Goal: Task Accomplishment & Management: Complete application form

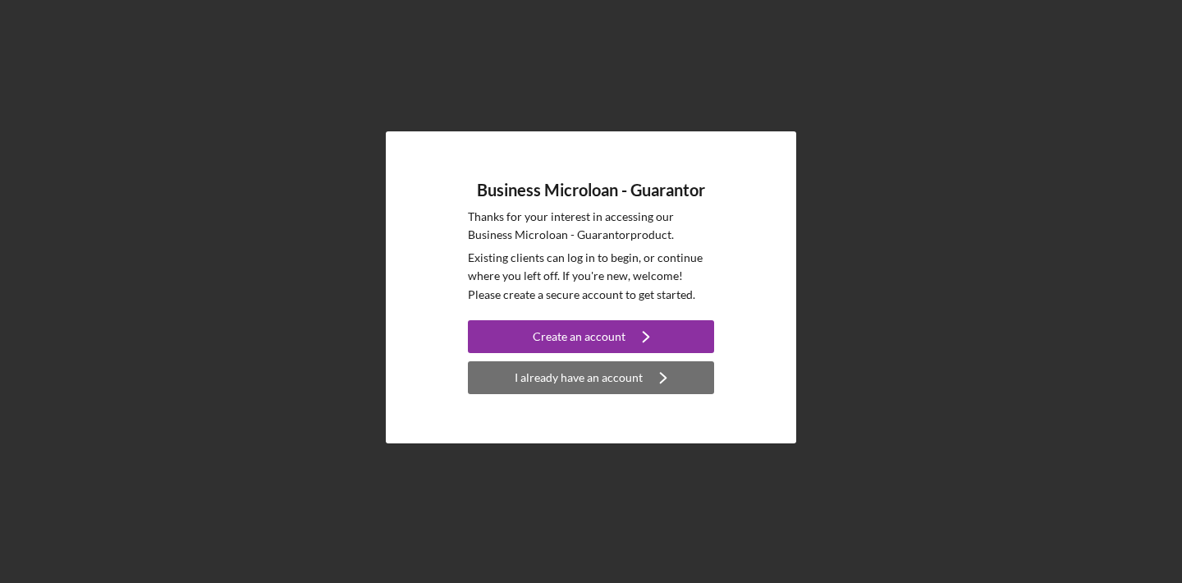
click at [652, 370] on icon "Icon/Navigate" at bounding box center [663, 377] width 41 height 41
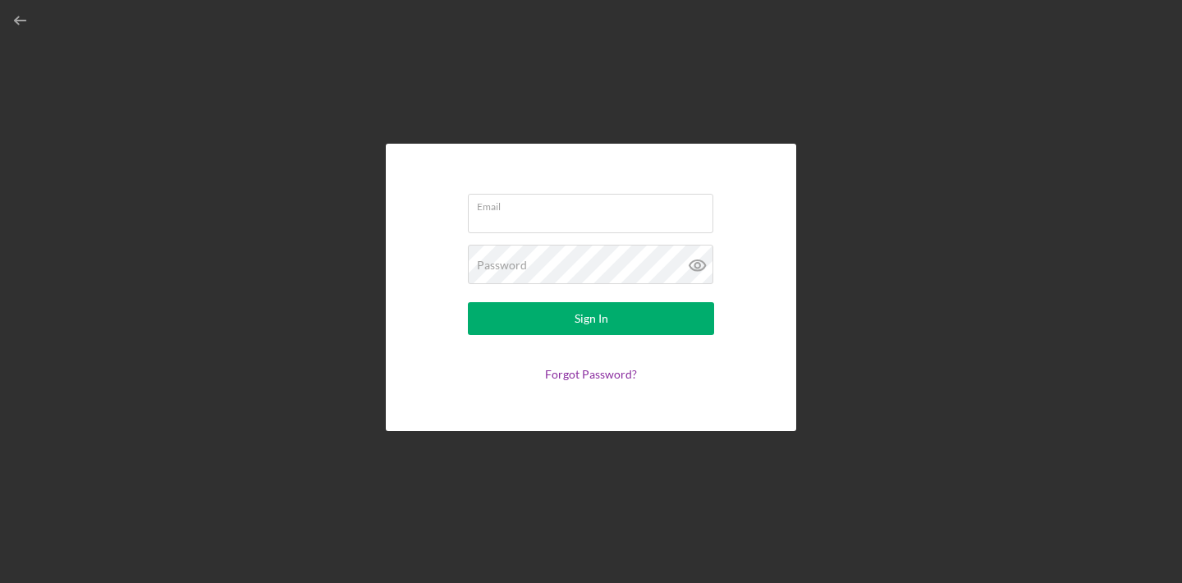
type input "[EMAIL_ADDRESS][DOMAIN_NAME]"
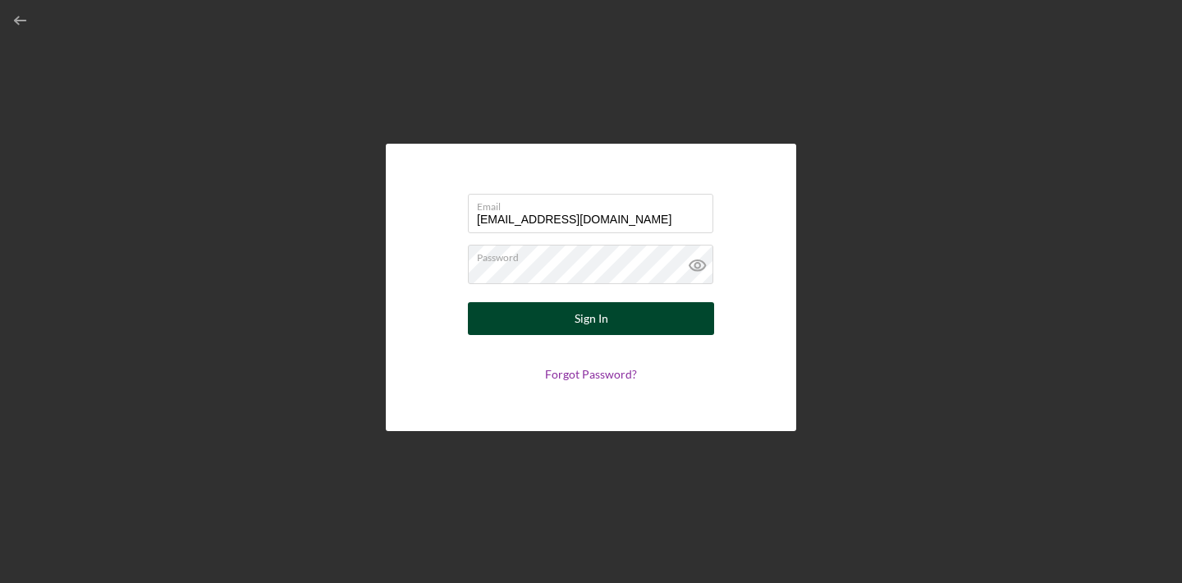
click at [612, 316] on button "Sign In" at bounding box center [591, 318] width 246 height 33
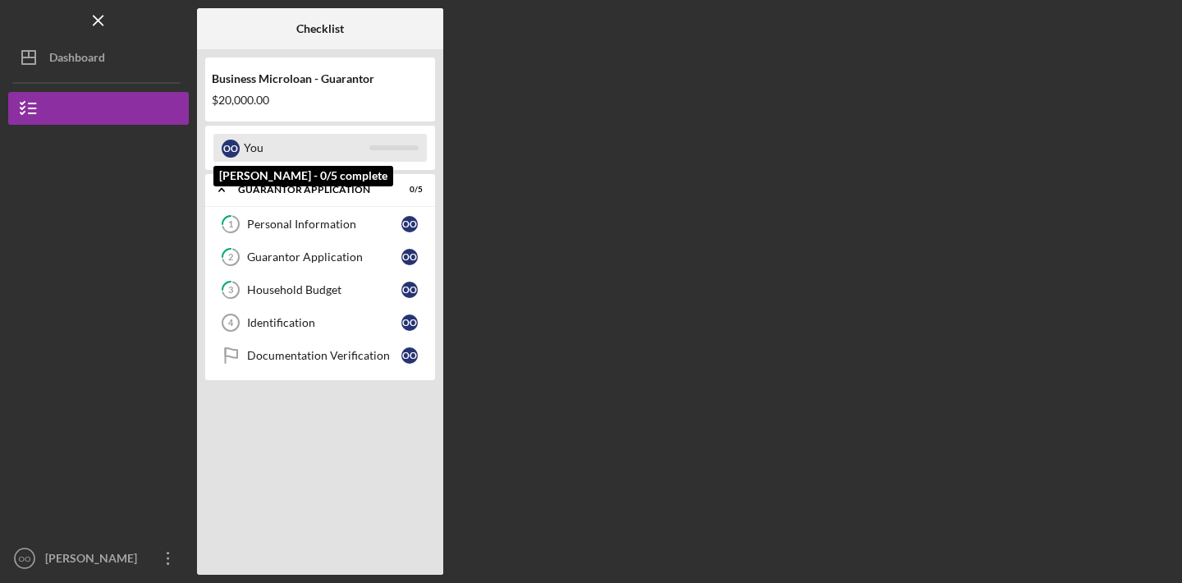
click at [309, 155] on div "You" at bounding box center [307, 148] width 126 height 28
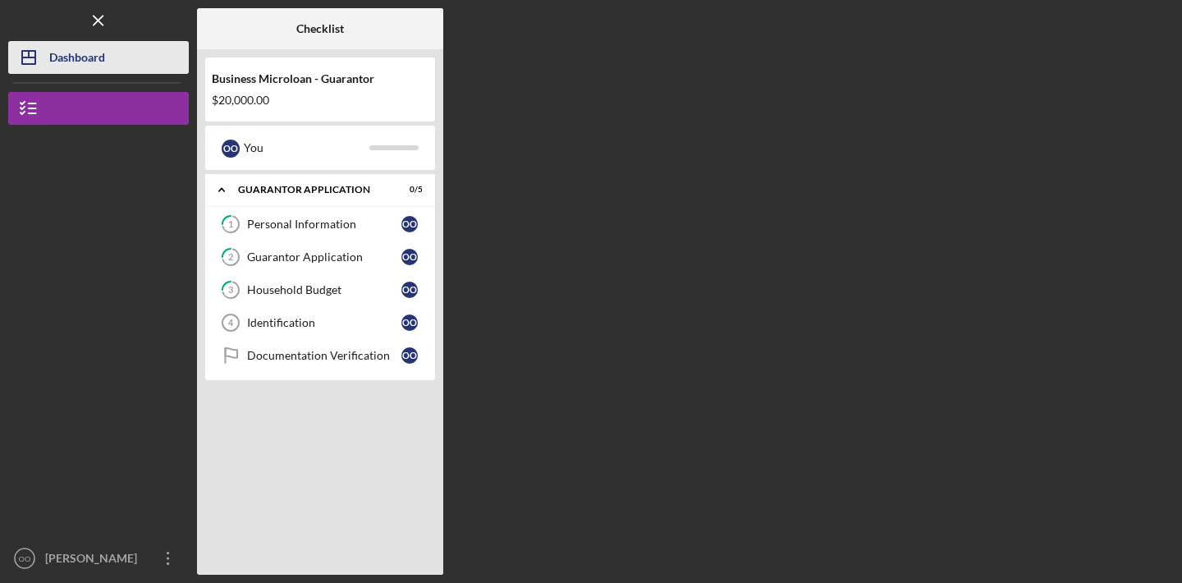
click at [119, 66] on button "Icon/Dashboard Dashboard" at bounding box center [98, 57] width 181 height 33
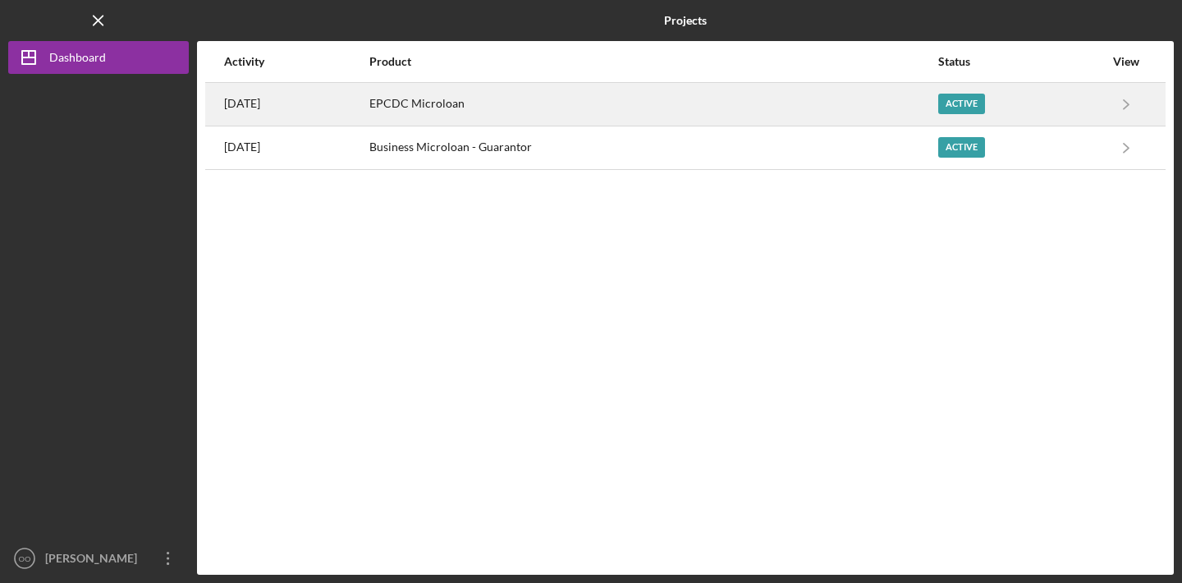
click at [485, 104] on div "EPCDC Microloan" at bounding box center [652, 104] width 567 height 41
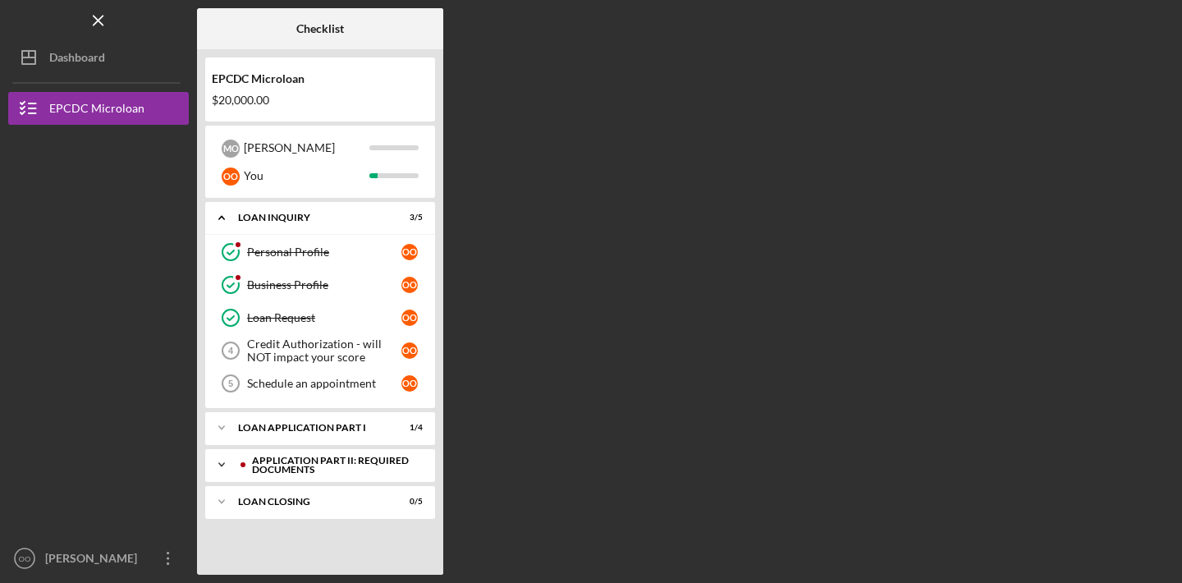
click at [219, 465] on icon "Icon/Expander" at bounding box center [221, 464] width 33 height 33
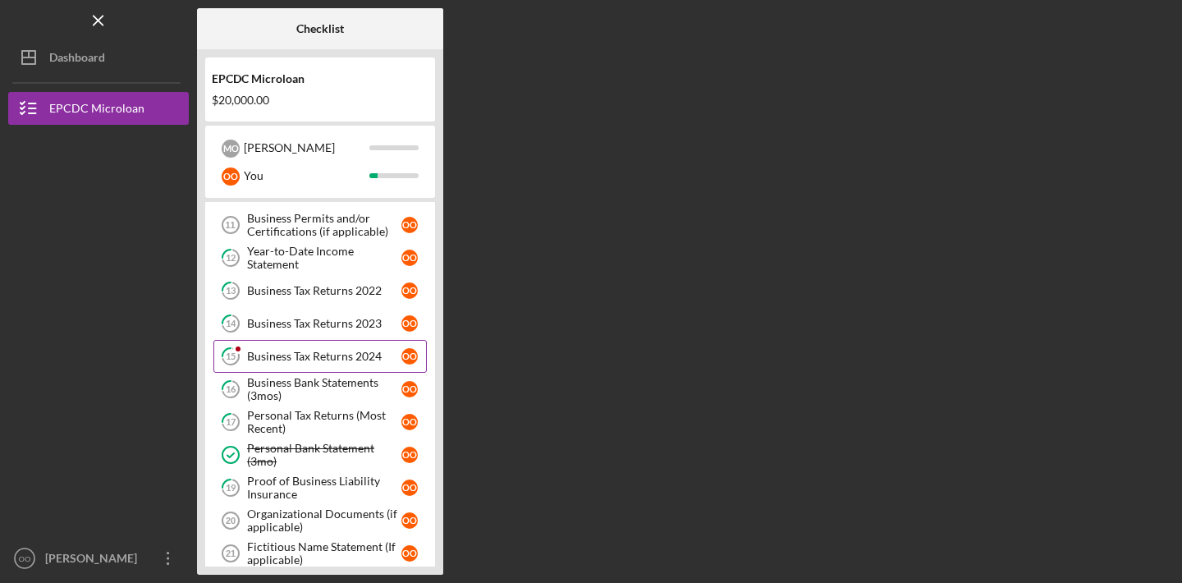
scroll to position [305, 0]
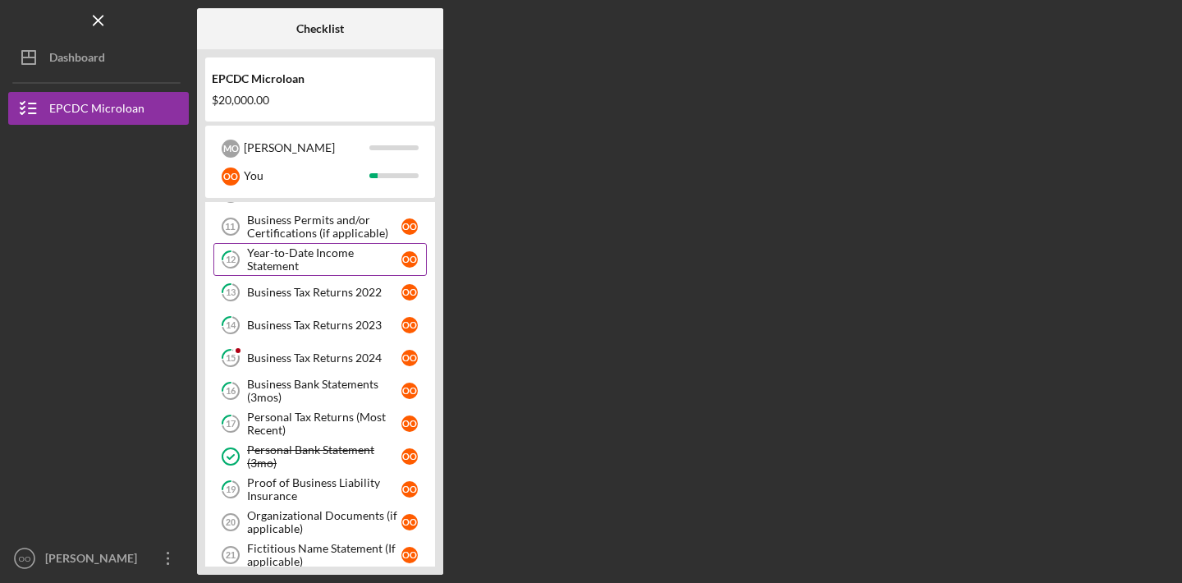
click at [324, 266] on div "Year-to-Date Income Statement" at bounding box center [324, 259] width 154 height 26
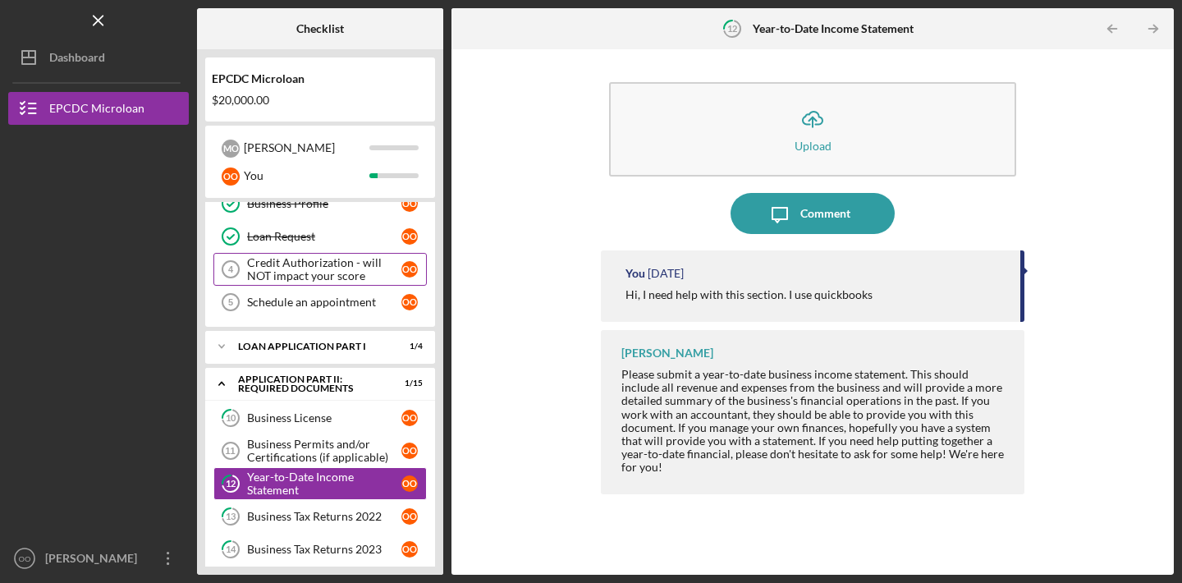
scroll to position [89, 0]
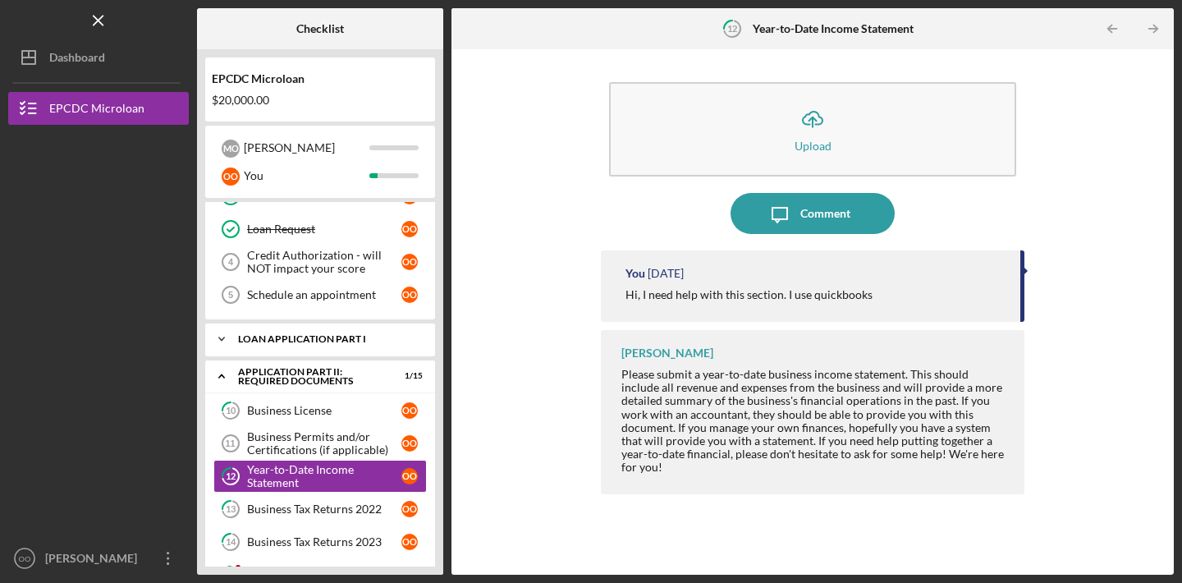
click at [227, 340] on icon "Icon/Expander" at bounding box center [221, 339] width 33 height 33
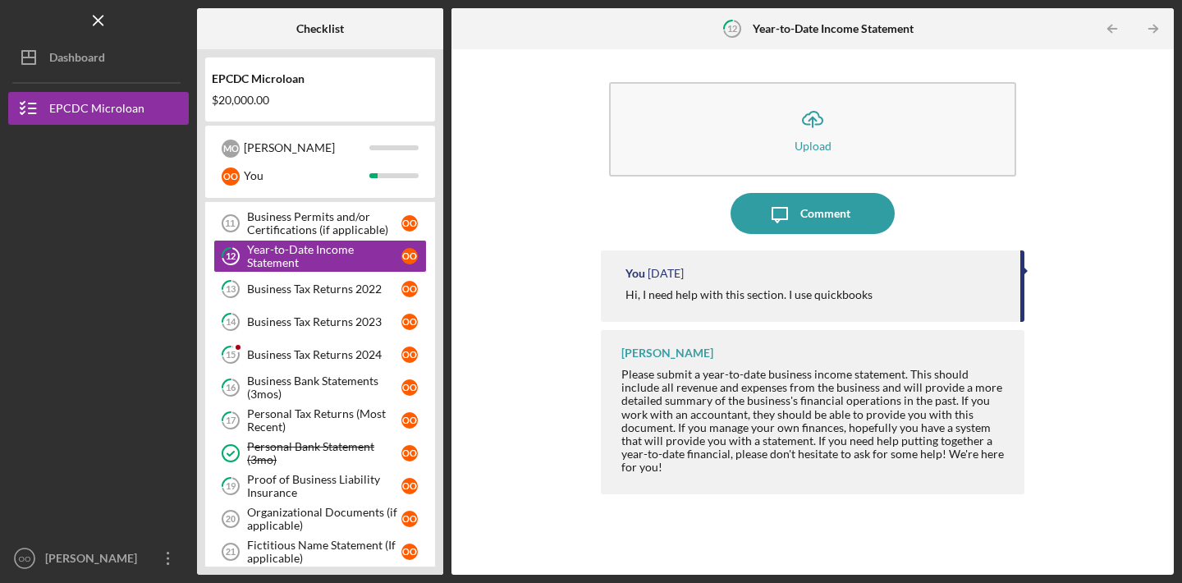
scroll to position [427, 0]
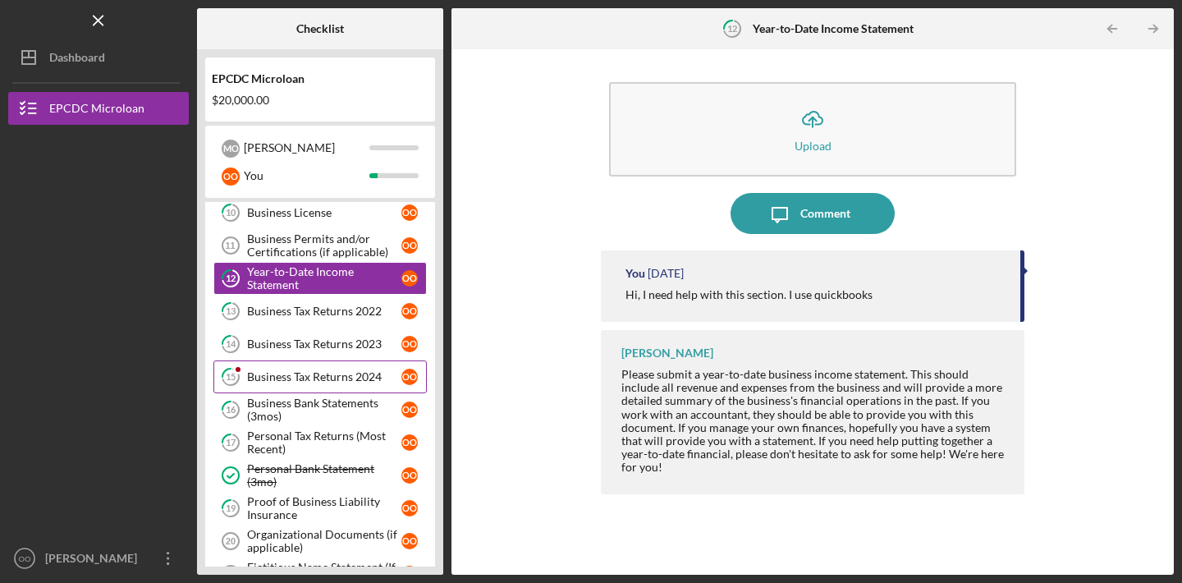
click at [317, 371] on div "Business Tax Returns 2024" at bounding box center [324, 376] width 154 height 13
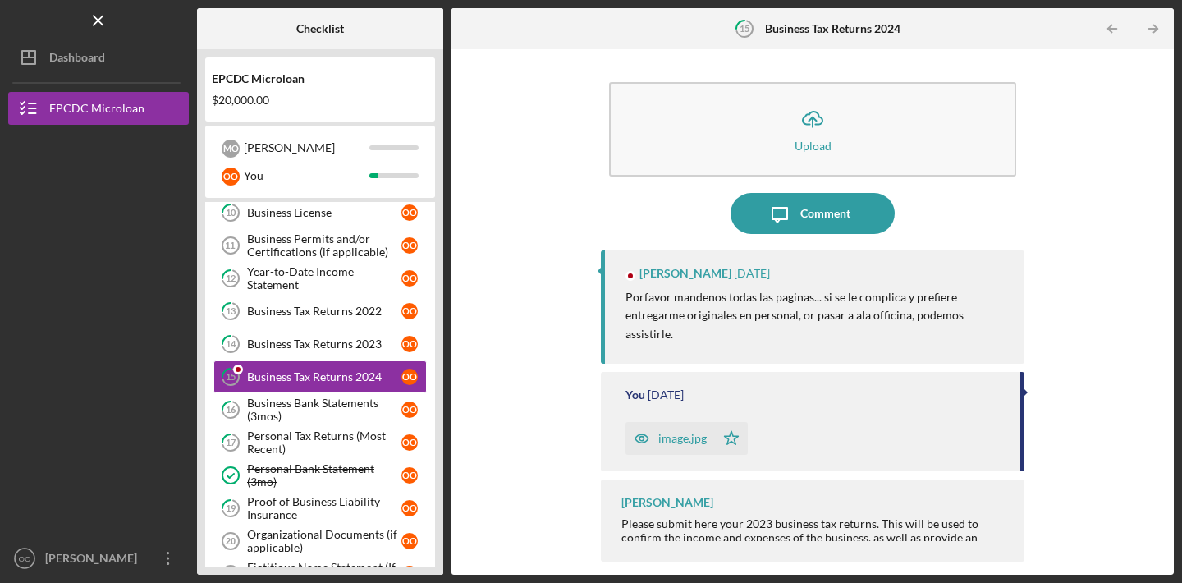
click at [663, 432] on div "image.jpg" at bounding box center [682, 438] width 48 height 13
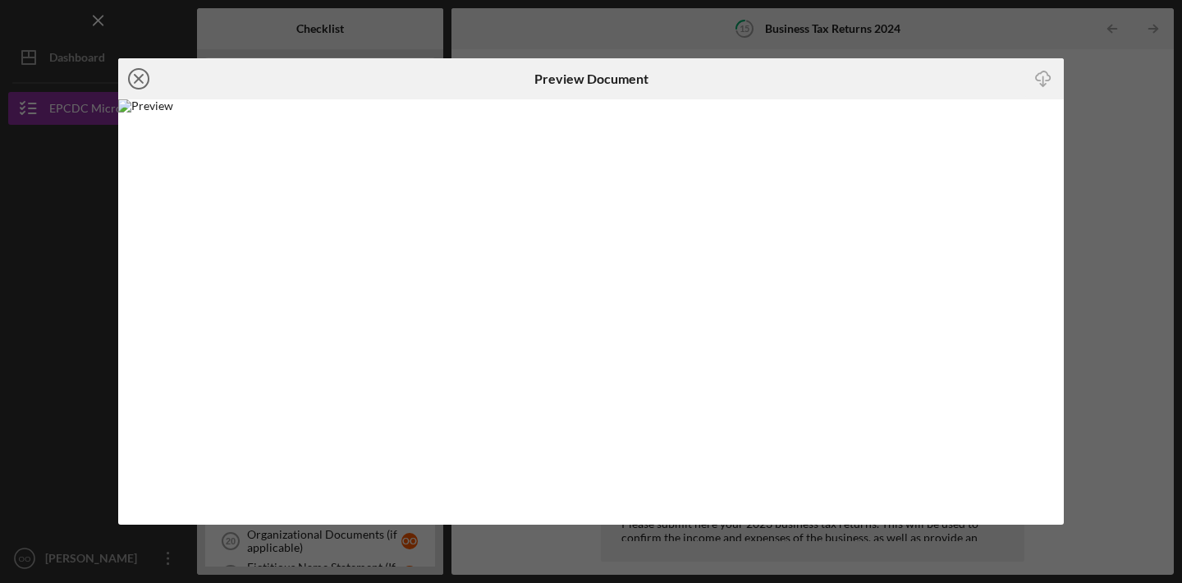
click at [140, 82] on icon "Icon/Close" at bounding box center [138, 78] width 41 height 41
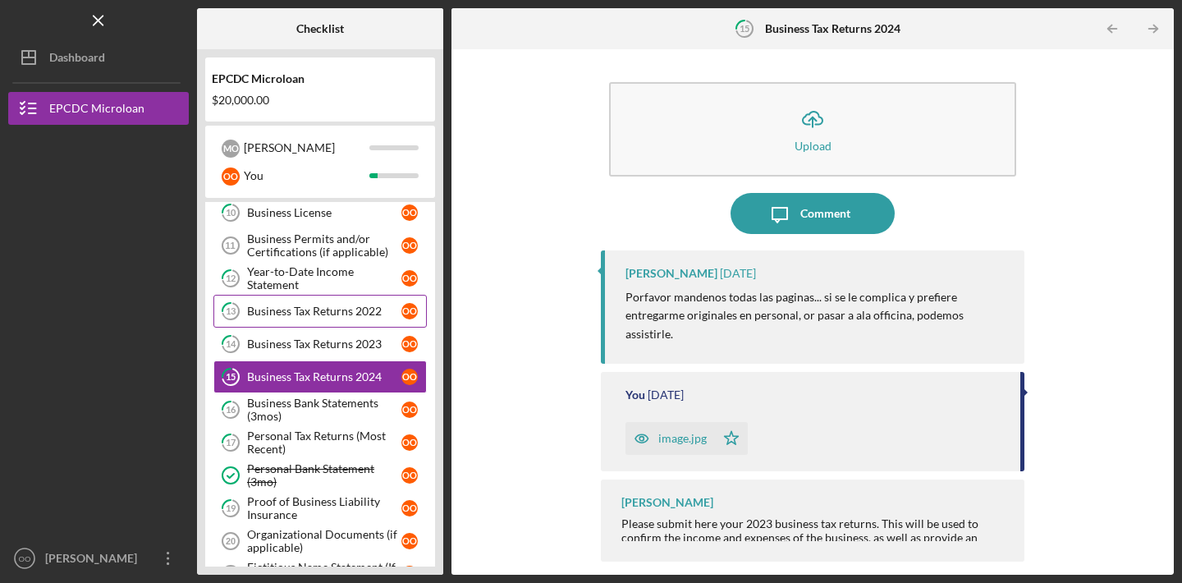
click at [344, 310] on div "Business Tax Returns 2022" at bounding box center [324, 310] width 154 height 13
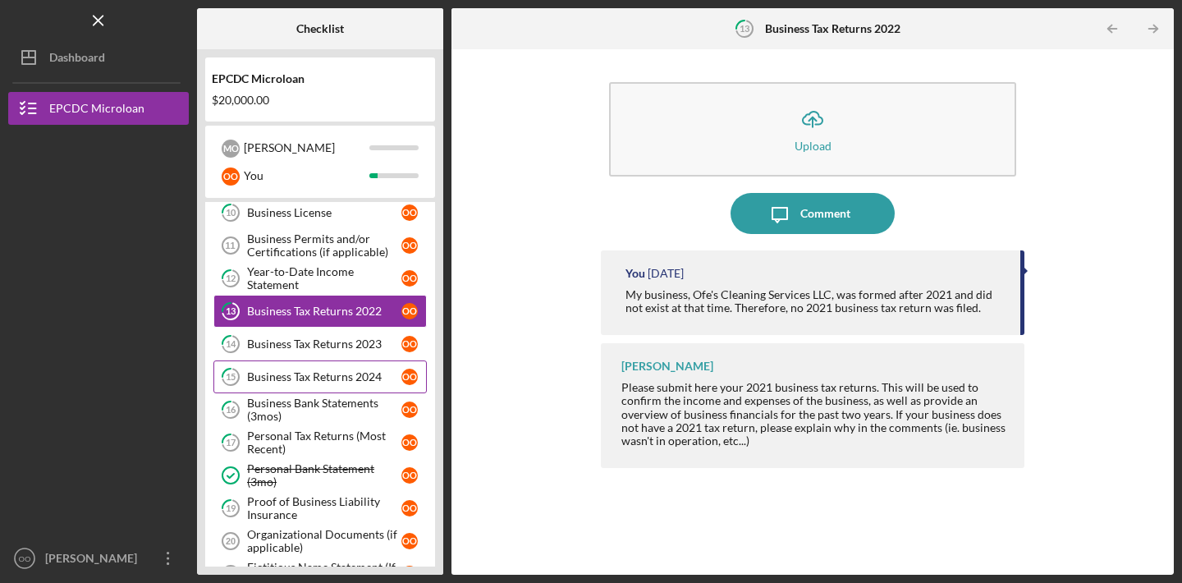
click at [355, 368] on link "15 Business Tax Returns 2024 o O" at bounding box center [319, 376] width 213 height 33
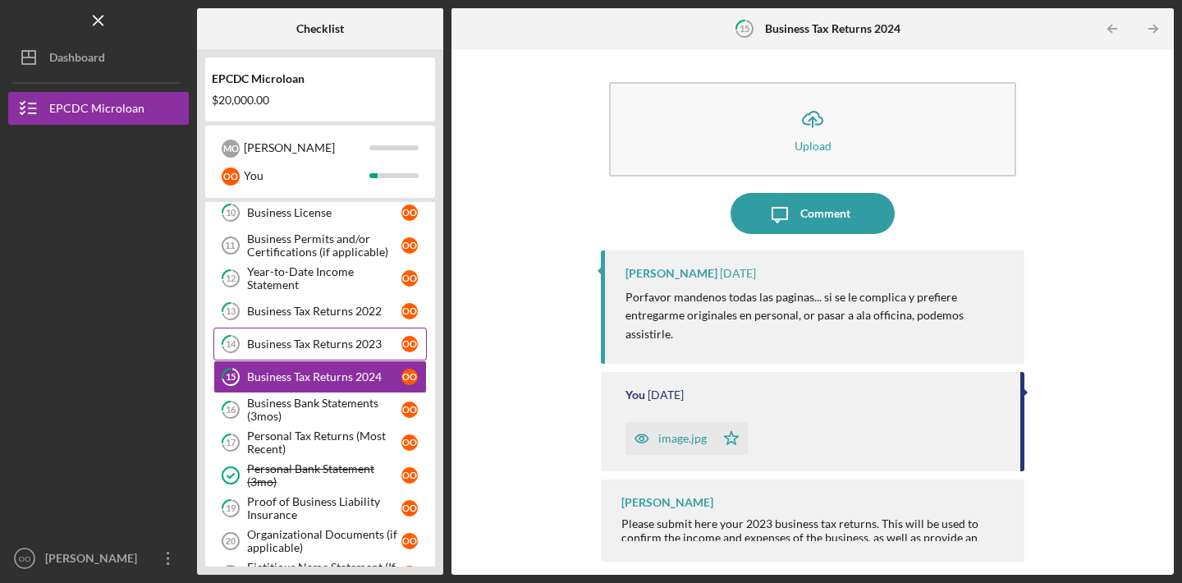
click at [319, 342] on div "Business Tax Returns 2023" at bounding box center [324, 343] width 154 height 13
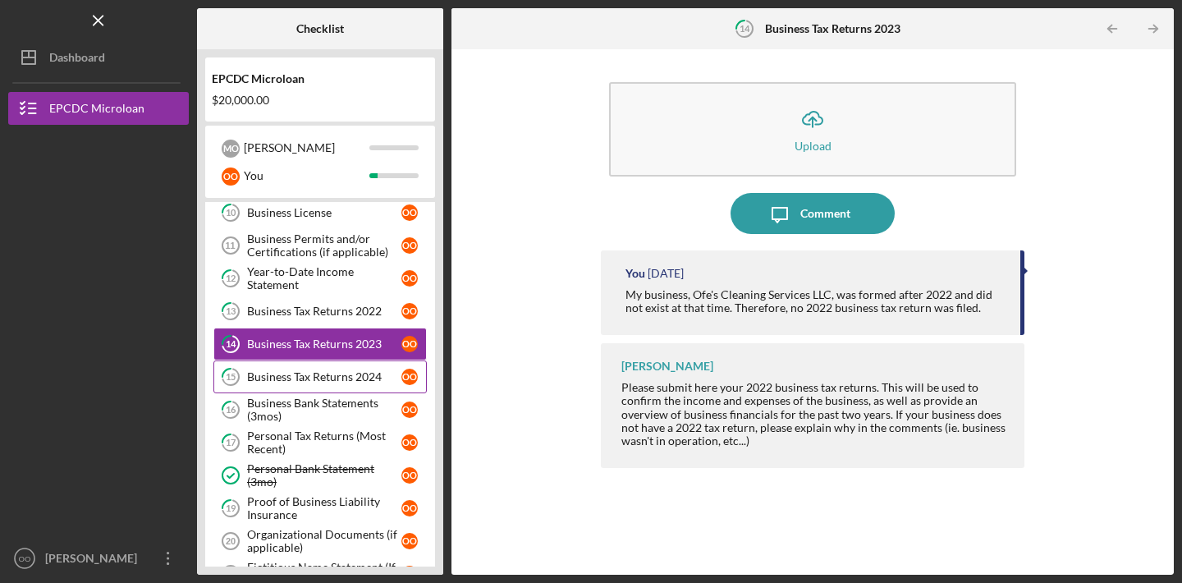
click at [304, 382] on div "Business Tax Returns 2024" at bounding box center [324, 376] width 154 height 13
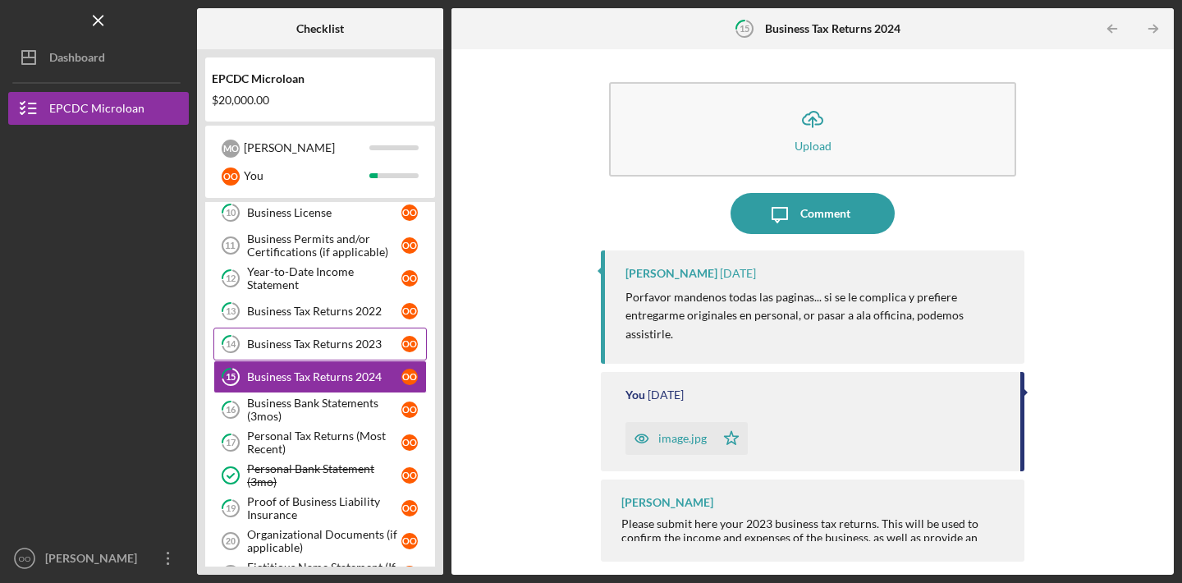
click at [325, 328] on link "14 Business Tax Returns 2023 o O" at bounding box center [319, 343] width 213 height 33
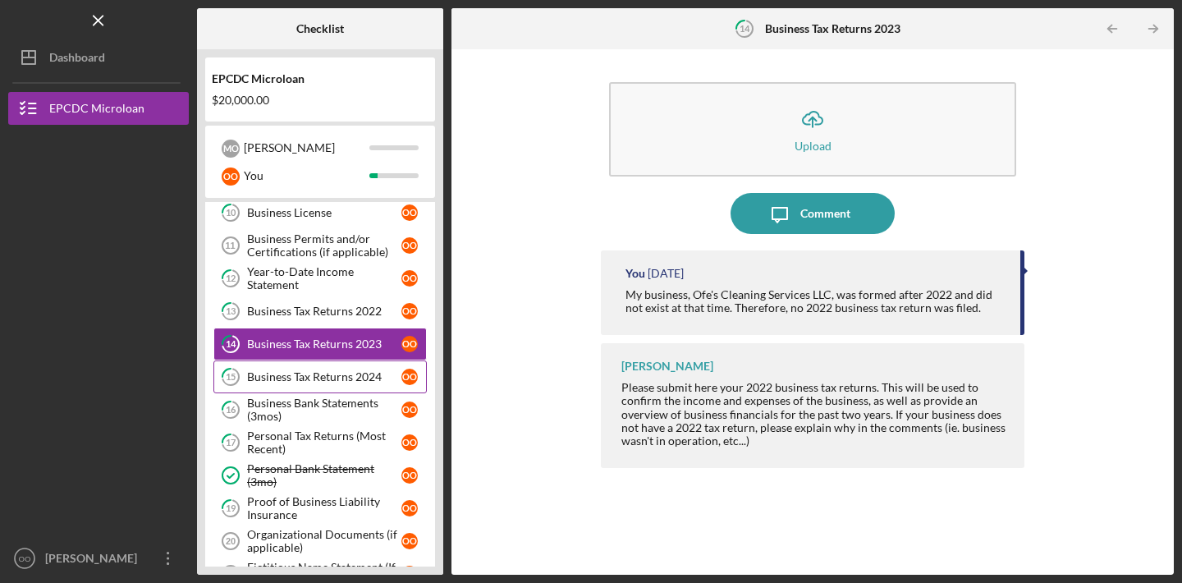
click at [345, 369] on link "15 Business Tax Returns 2024 o O" at bounding box center [319, 376] width 213 height 33
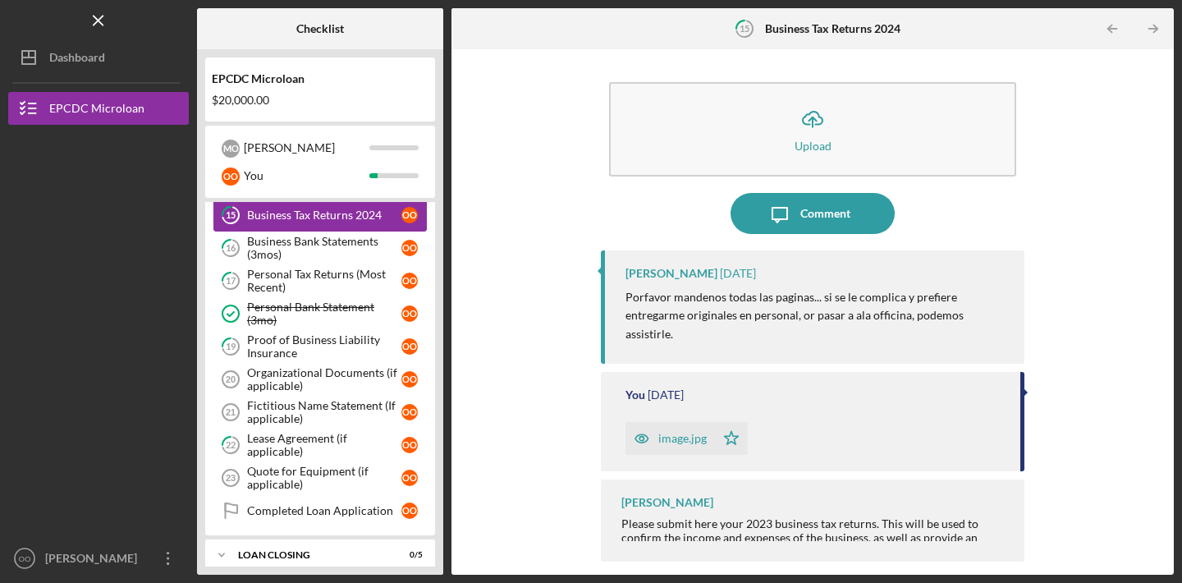
scroll to position [590, 0]
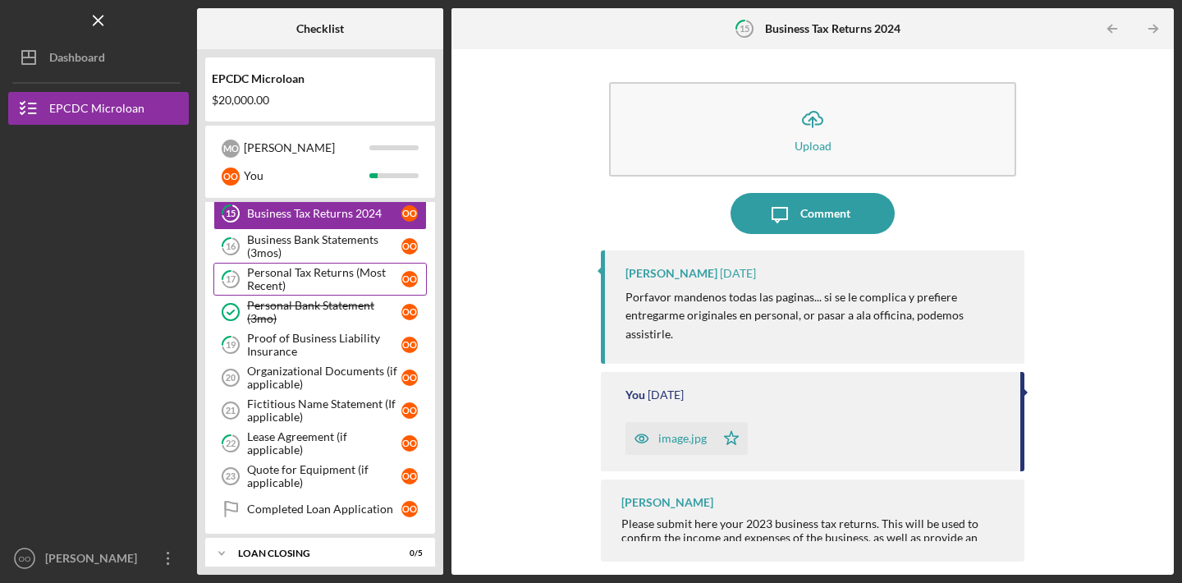
click at [302, 288] on div "Personal Tax Returns (Most Recent)" at bounding box center [324, 279] width 154 height 26
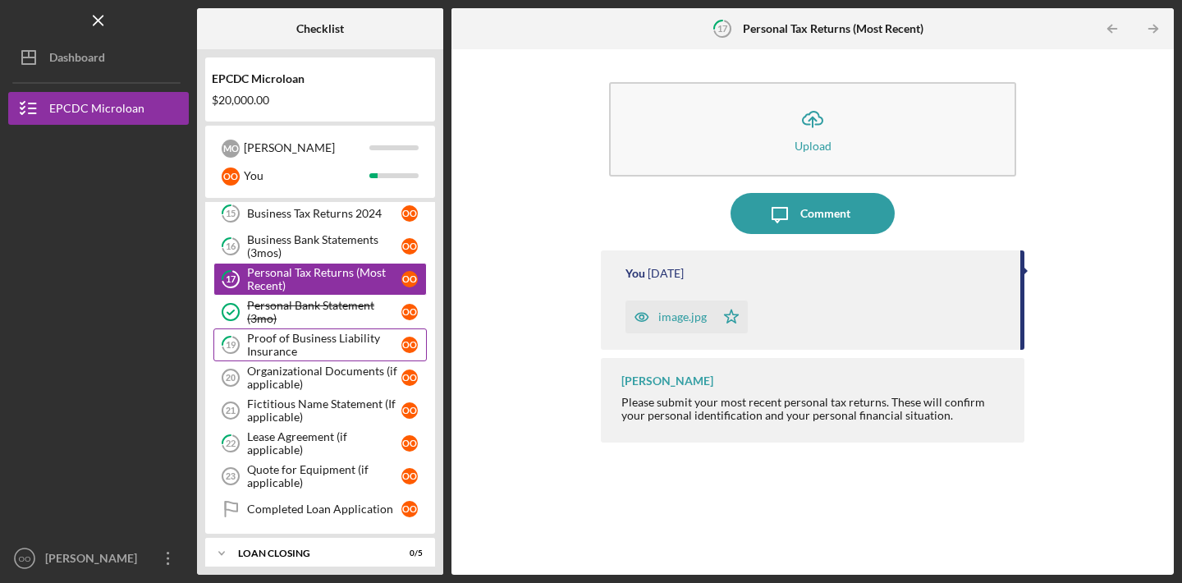
click at [331, 352] on div "Proof of Business Liability Insurance" at bounding box center [324, 345] width 154 height 26
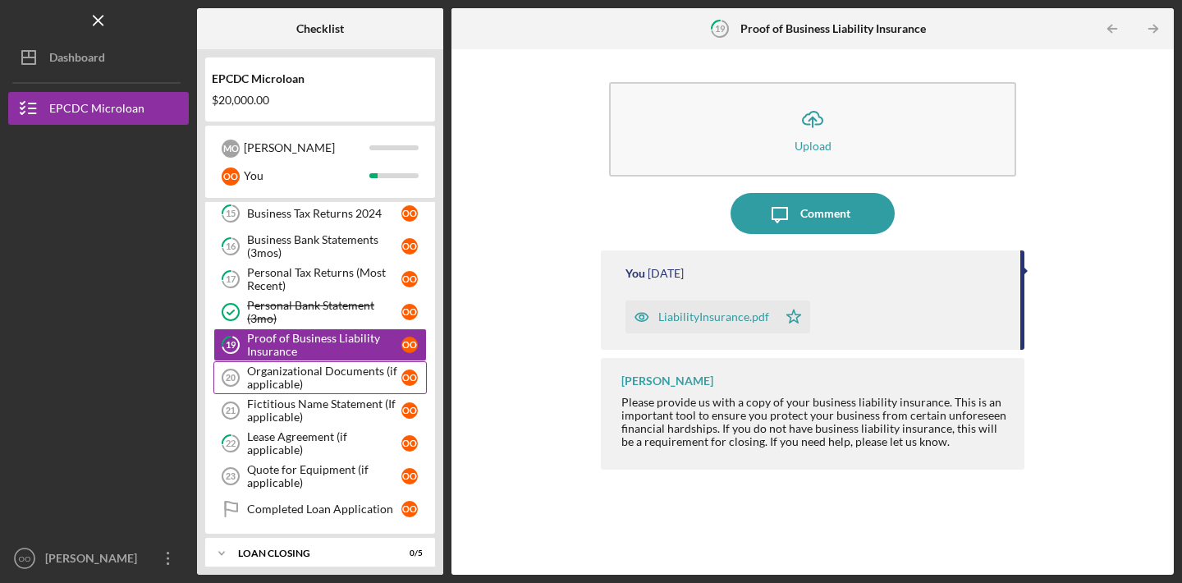
click at [331, 379] on div "Organizational Documents (if applicable)" at bounding box center [324, 377] width 154 height 26
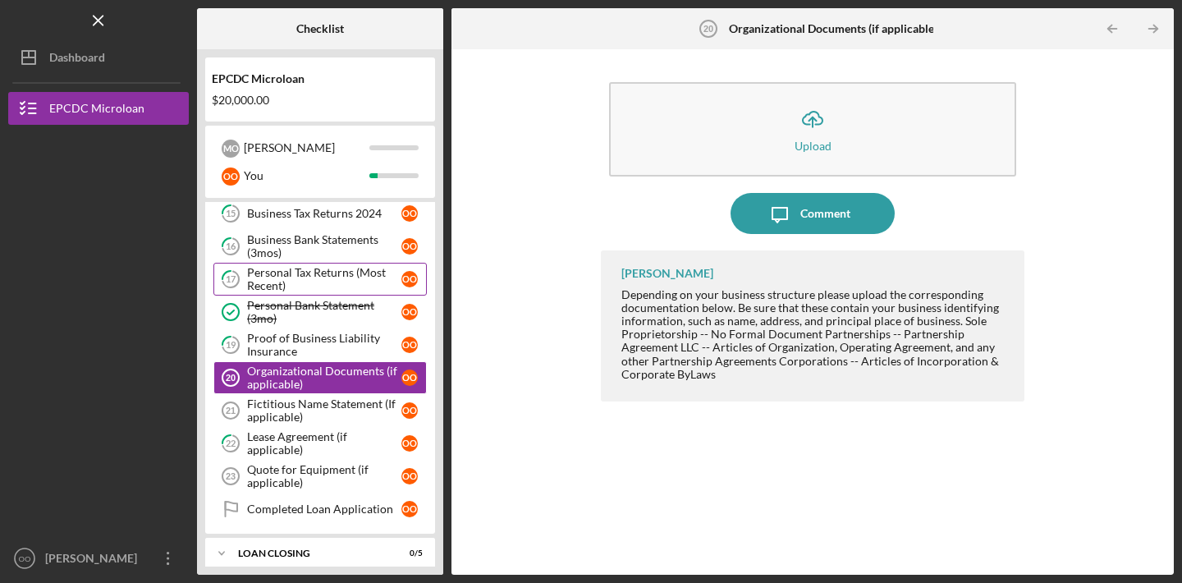
click at [317, 280] on div "Personal Tax Returns (Most Recent)" at bounding box center [324, 279] width 154 height 26
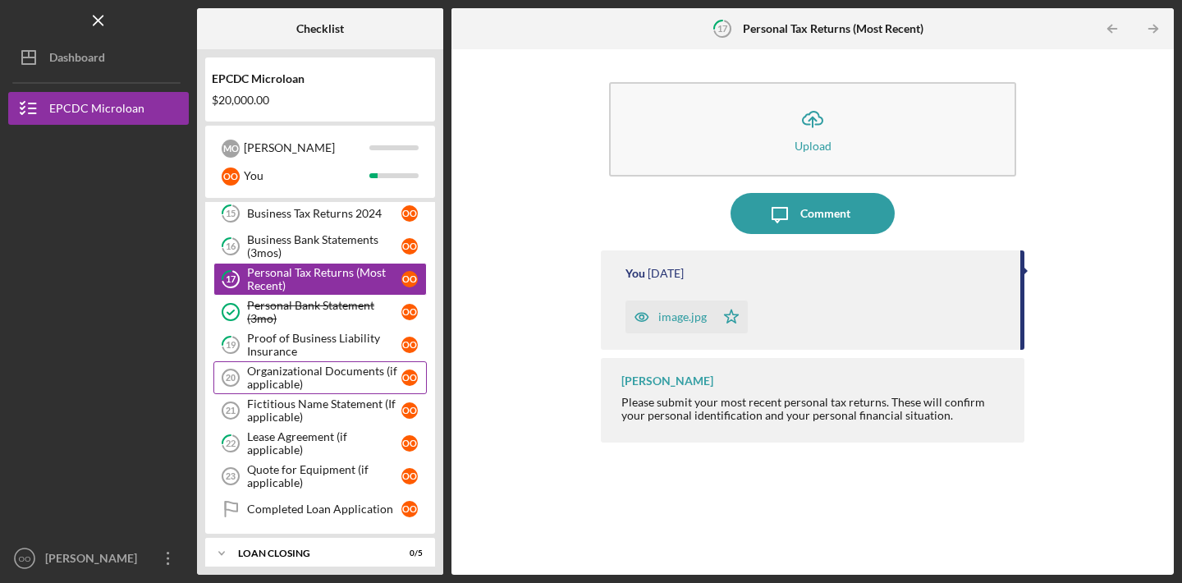
scroll to position [602, 0]
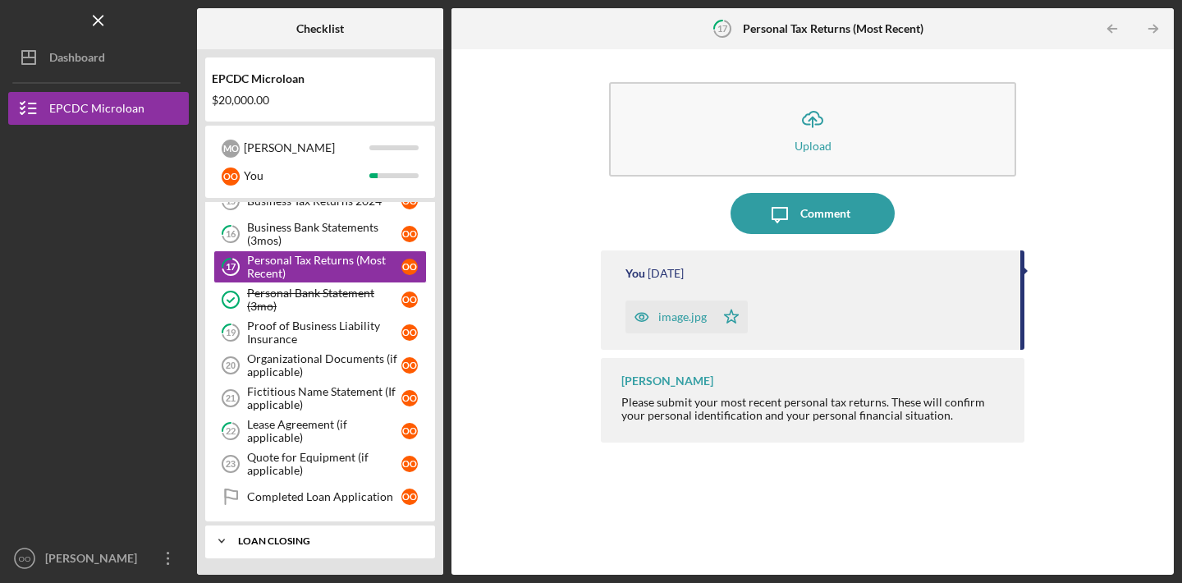
click at [314, 529] on div "Icon/Expander Loan Closing 0 / 5" at bounding box center [320, 540] width 230 height 33
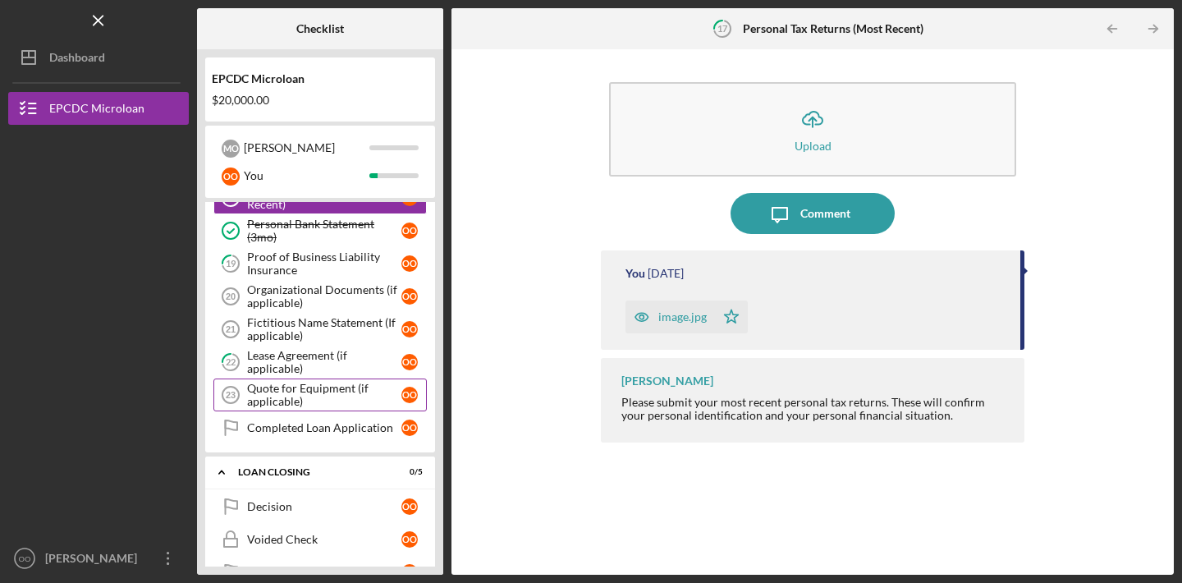
scroll to position [679, 0]
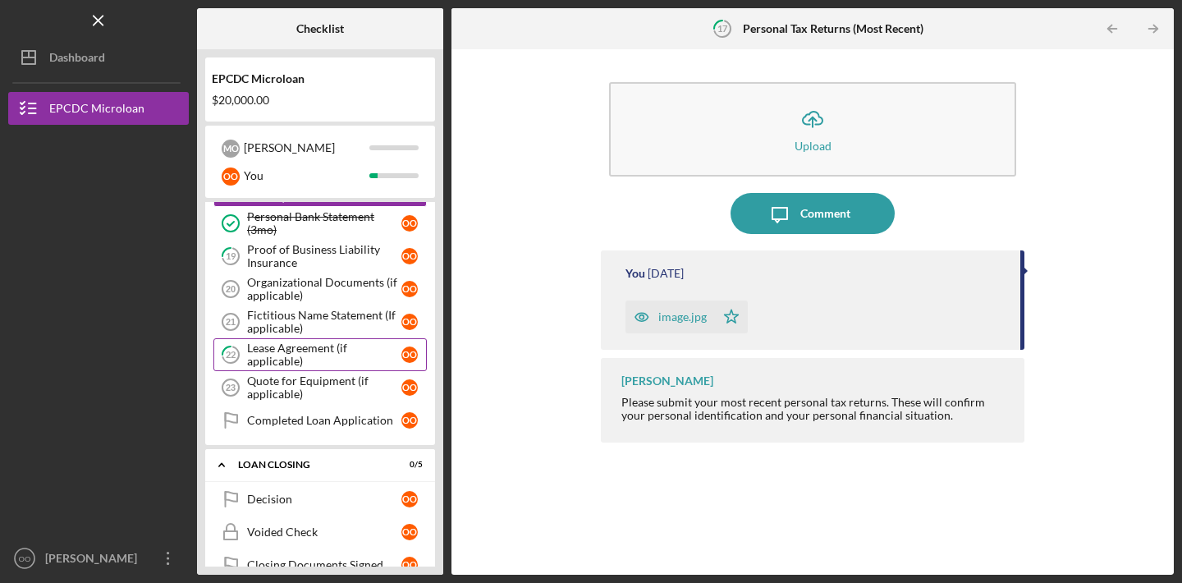
click at [349, 359] on div "Lease Agreement (if applicable)" at bounding box center [324, 354] width 154 height 26
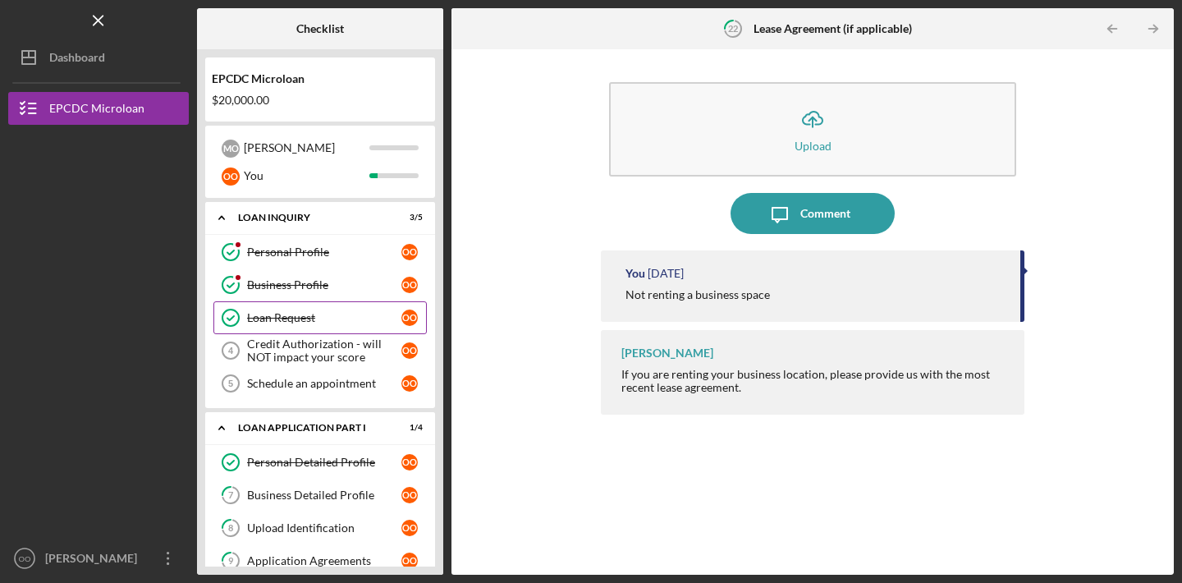
click at [328, 309] on link "Loan Request Loan Request o O" at bounding box center [319, 317] width 213 height 33
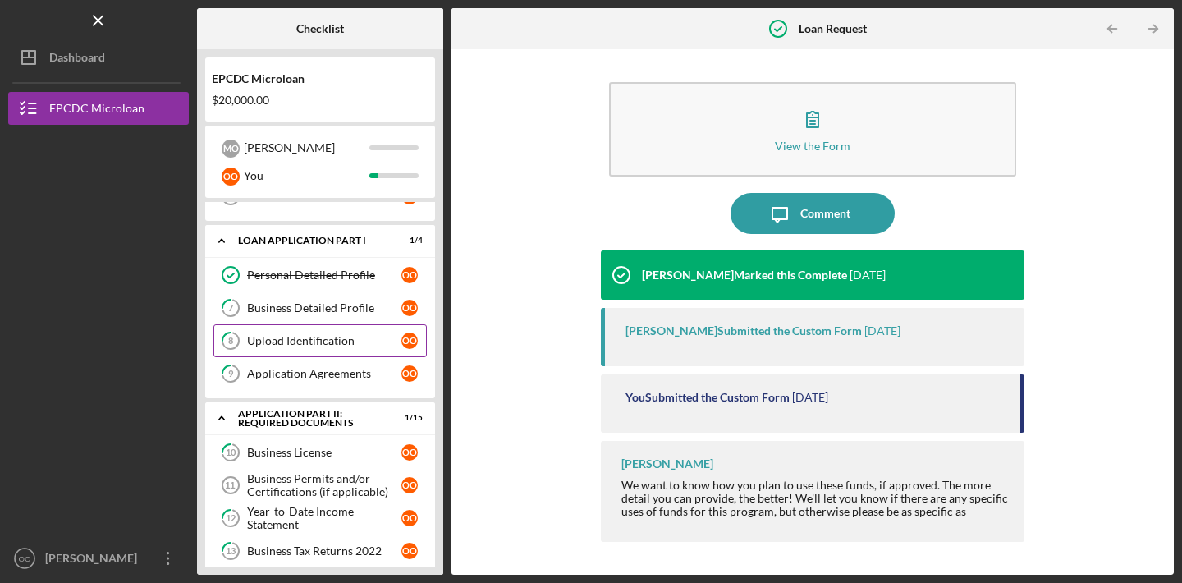
scroll to position [181, 0]
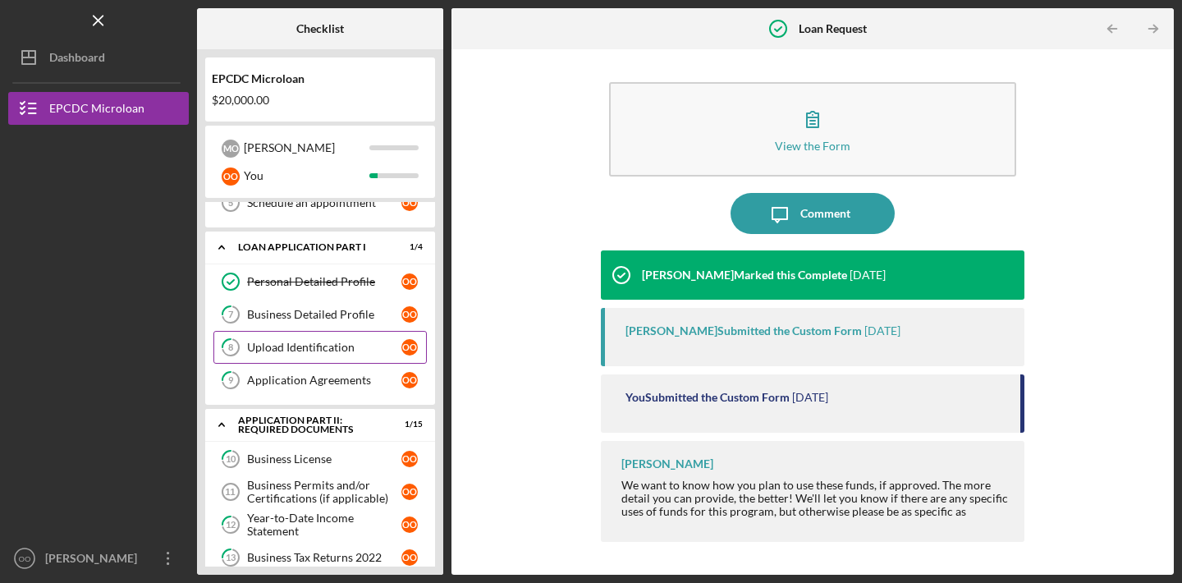
click at [289, 343] on div "Upload Identification" at bounding box center [324, 347] width 154 height 13
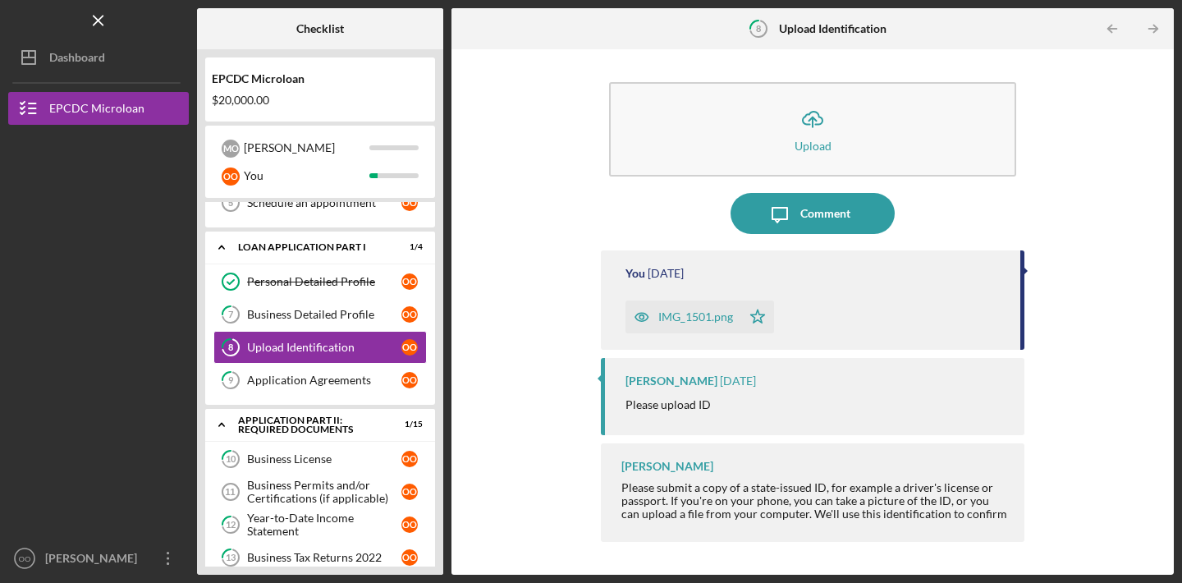
click at [678, 318] on div "IMG_1501.png" at bounding box center [695, 316] width 75 height 13
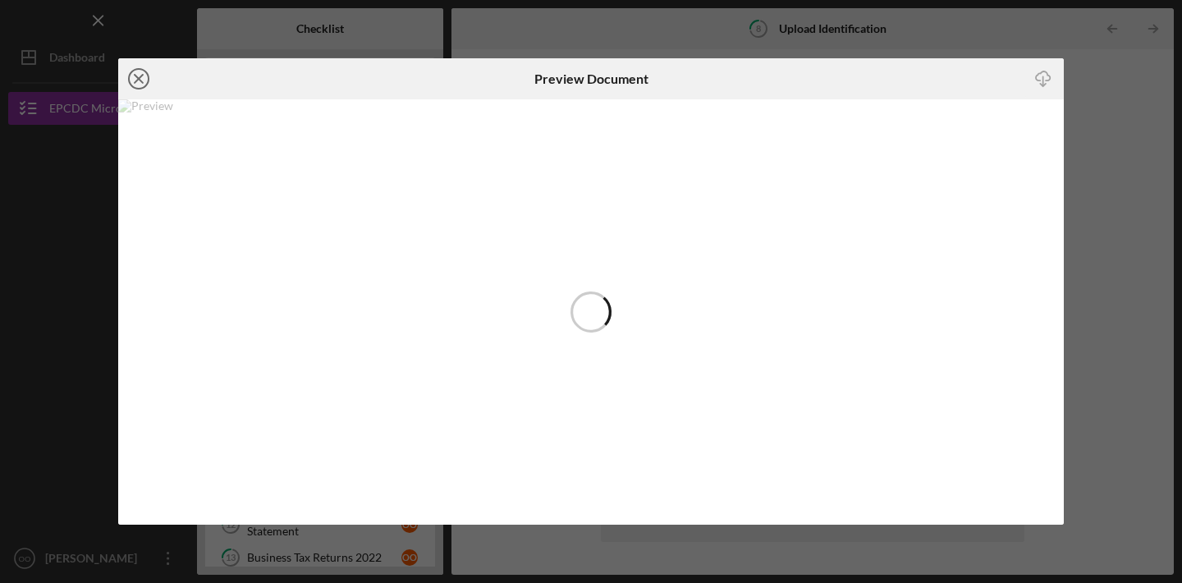
click at [148, 84] on icon "Icon/Close" at bounding box center [138, 78] width 41 height 41
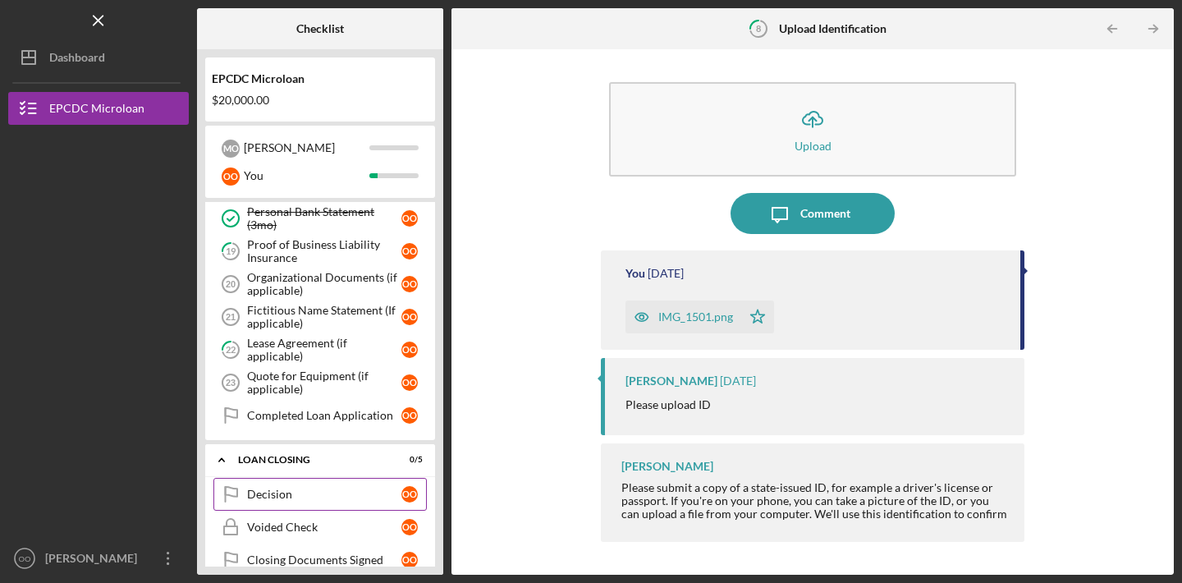
scroll to position [680, 0]
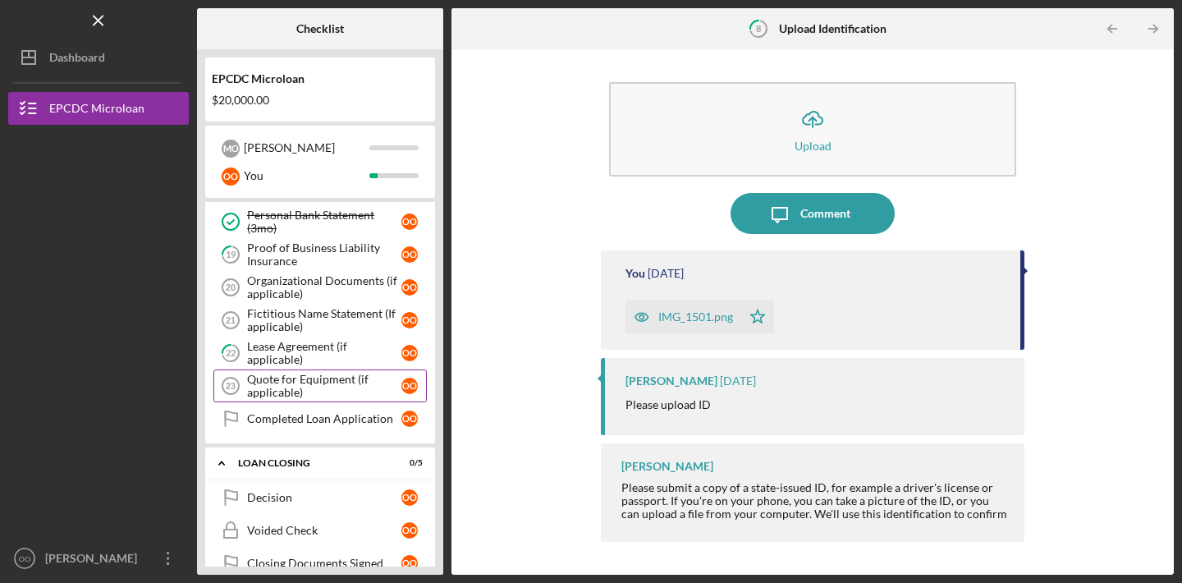
click at [322, 391] on div "Quote for Equipment (if applicable)" at bounding box center [324, 386] width 154 height 26
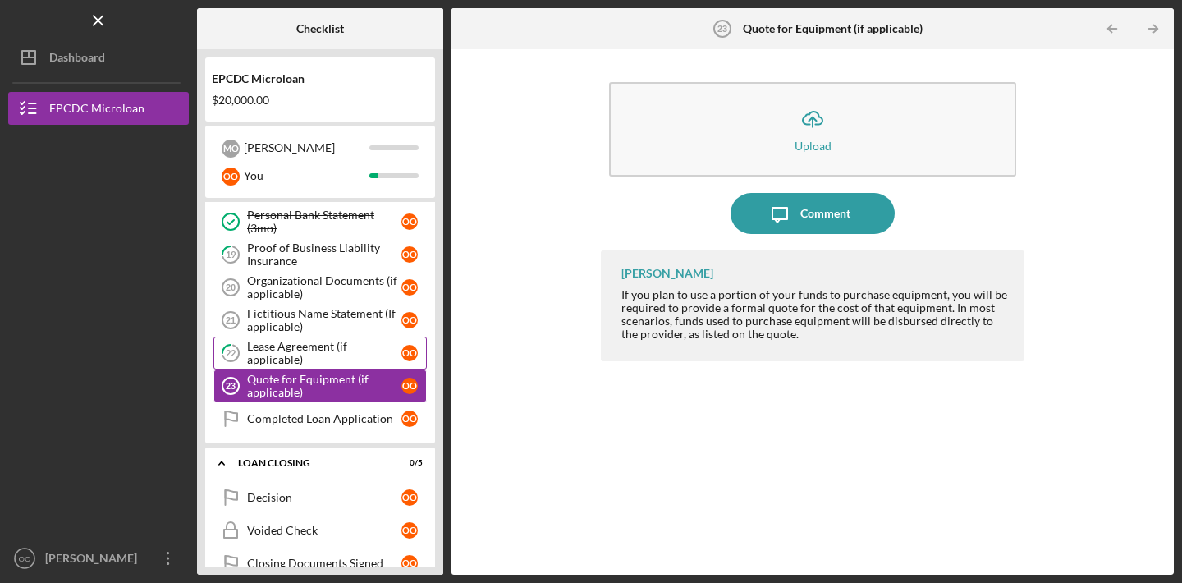
click at [336, 352] on div "Lease Agreement (if applicable)" at bounding box center [324, 353] width 154 height 26
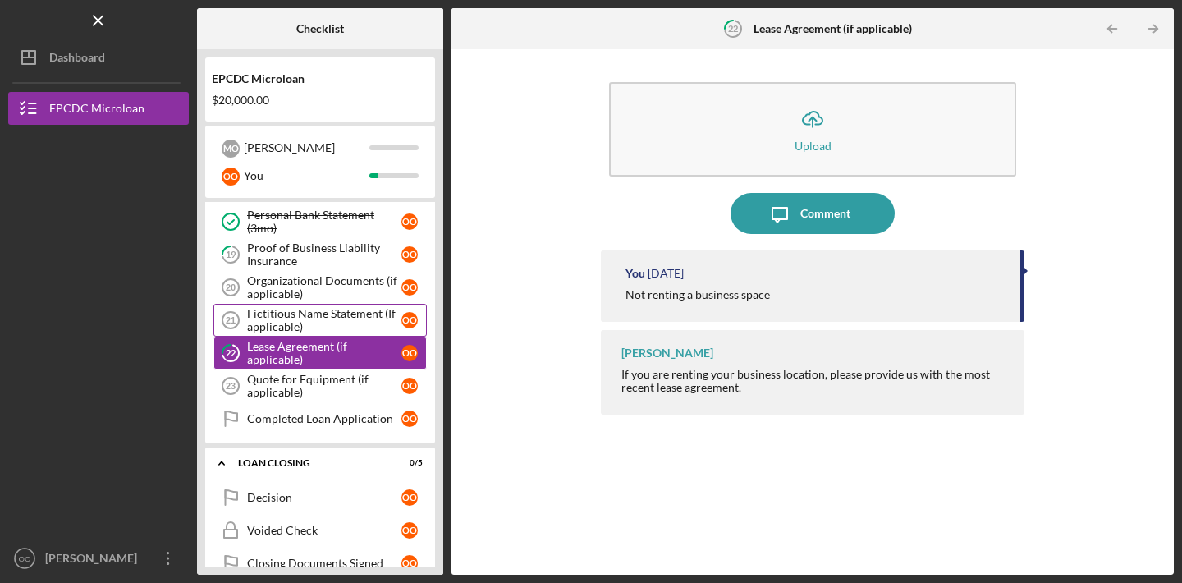
click at [337, 316] on div "Fictitious Name Statement (If applicable)" at bounding box center [324, 320] width 154 height 26
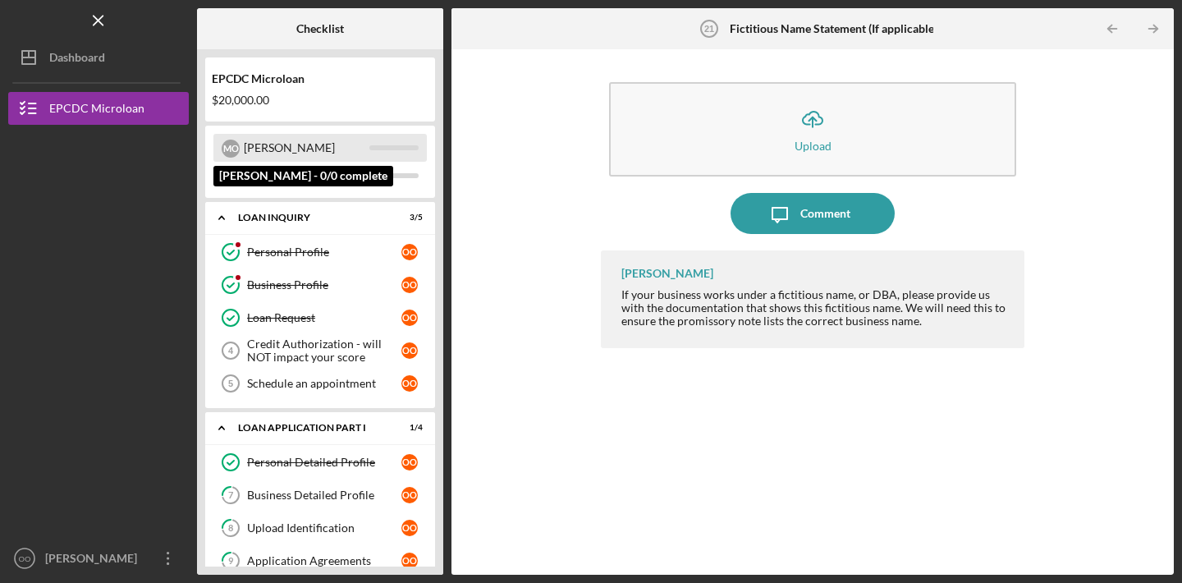
click at [309, 152] on div "[PERSON_NAME]" at bounding box center [307, 148] width 126 height 28
click at [273, 150] on div "[PERSON_NAME]" at bounding box center [307, 148] width 126 height 28
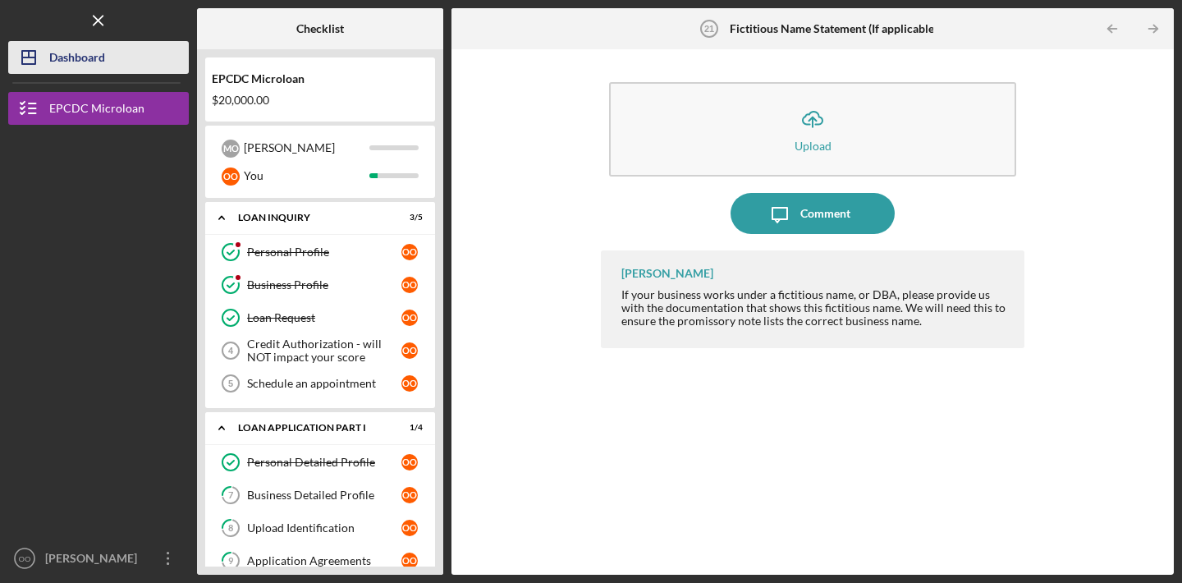
click at [112, 70] on button "Icon/Dashboard Dashboard" at bounding box center [98, 57] width 181 height 33
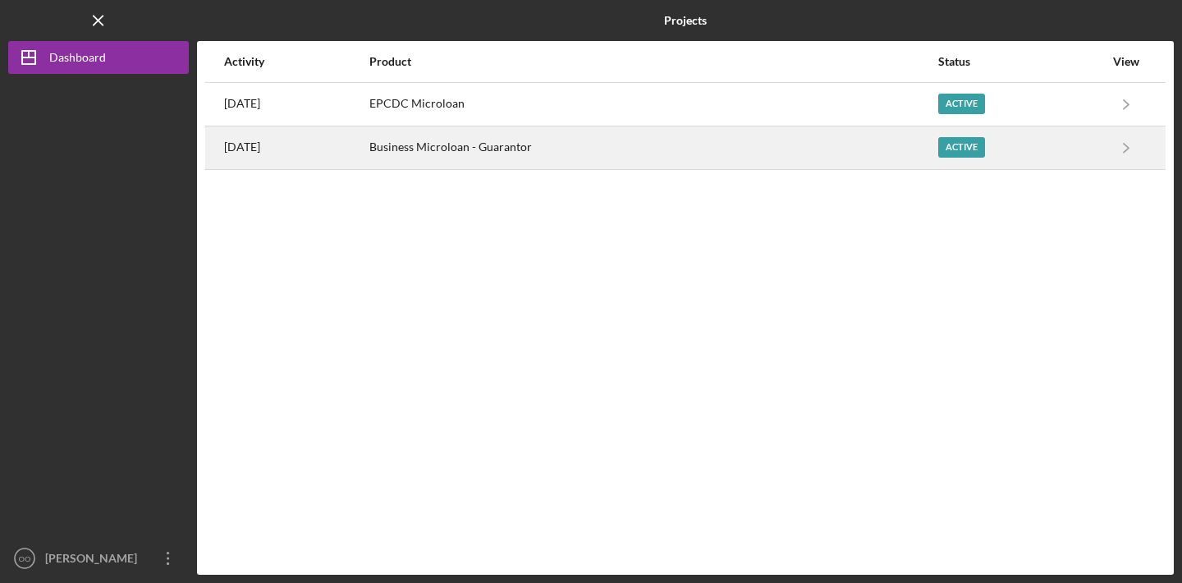
click at [587, 150] on div "Business Microloan - Guarantor" at bounding box center [652, 147] width 567 height 41
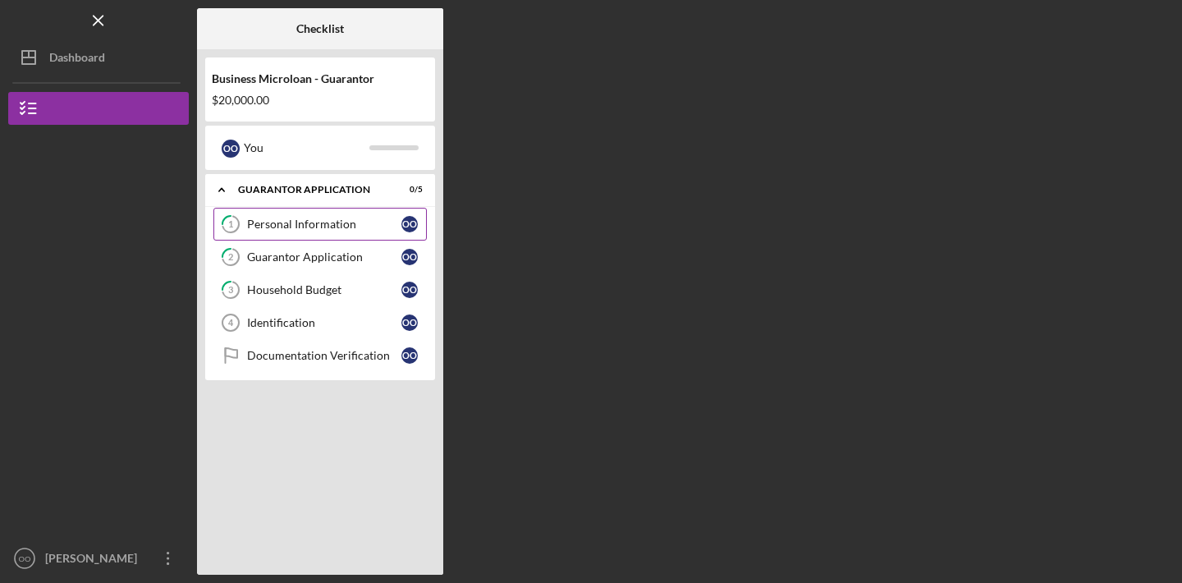
click at [345, 185] on div "Icon/Expander Guarantor Application 0 / 5 1 Personal Information O O 2 Guaranto…" at bounding box center [320, 277] width 230 height 206
click at [344, 225] on div "Personal Information" at bounding box center [324, 223] width 154 height 13
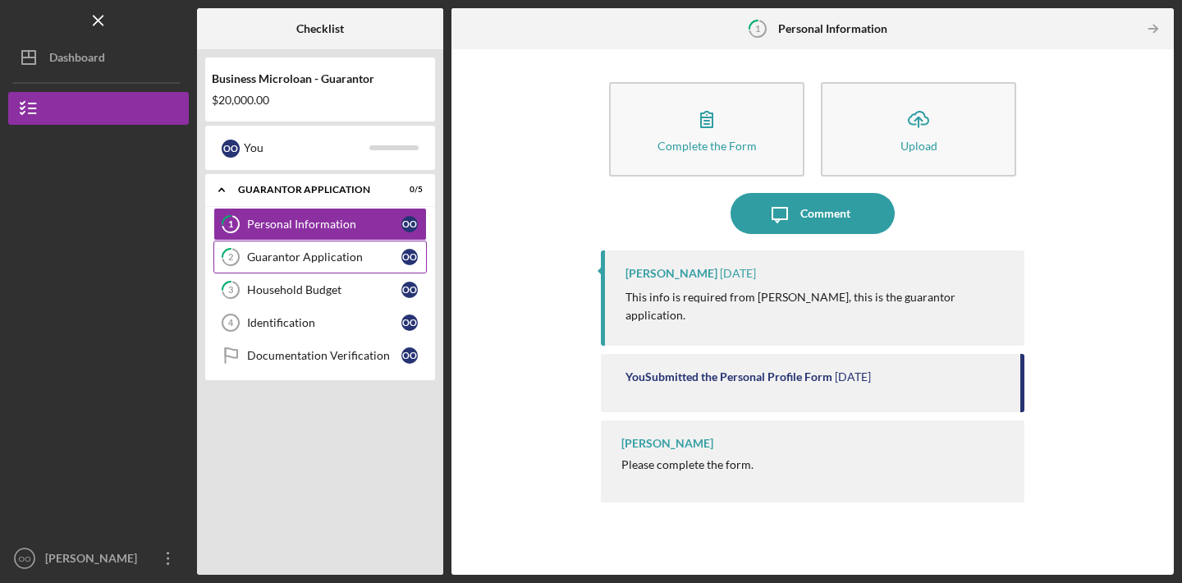
click at [353, 259] on div "Guarantor Application" at bounding box center [324, 256] width 154 height 13
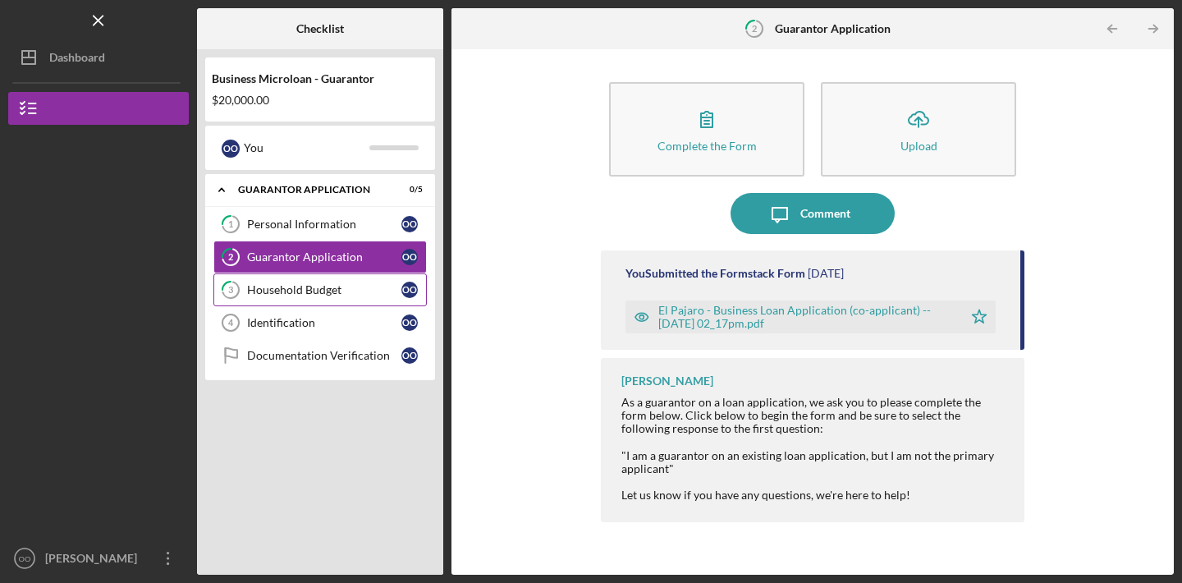
click at [355, 278] on link "3 Household Budget O O" at bounding box center [319, 289] width 213 height 33
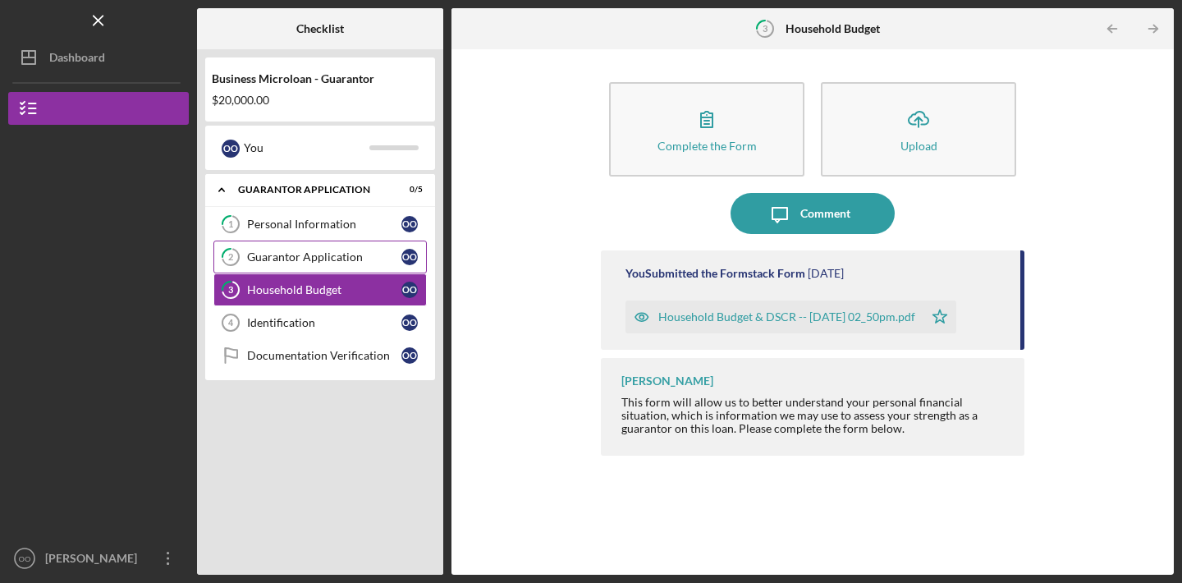
click at [353, 254] on div "Guarantor Application" at bounding box center [324, 256] width 154 height 13
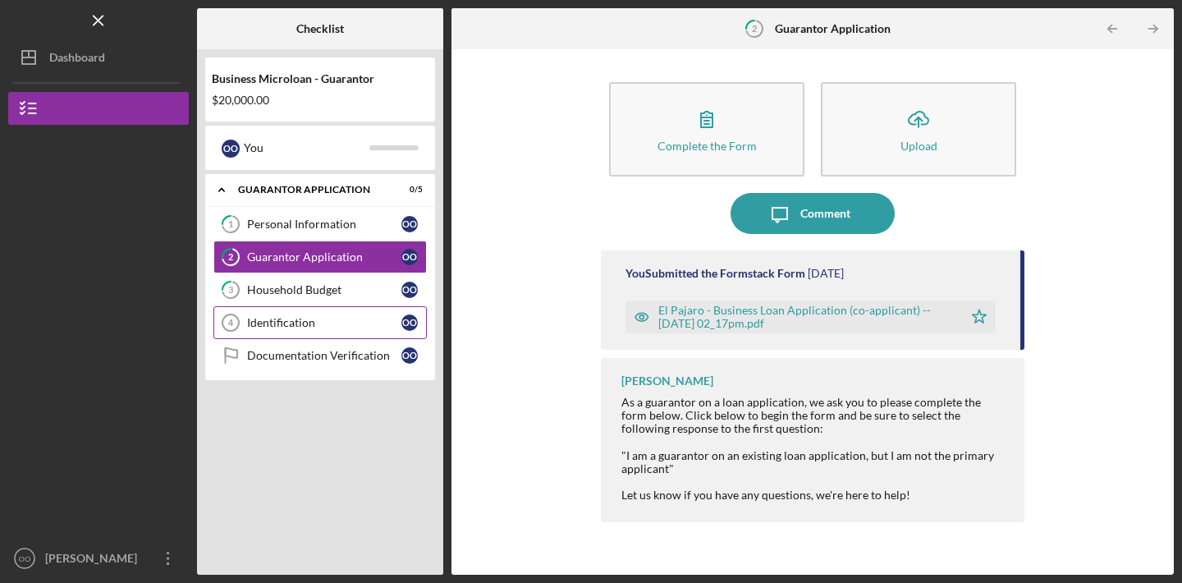
click at [339, 311] on link "Identification 4 Identification O O" at bounding box center [319, 322] width 213 height 33
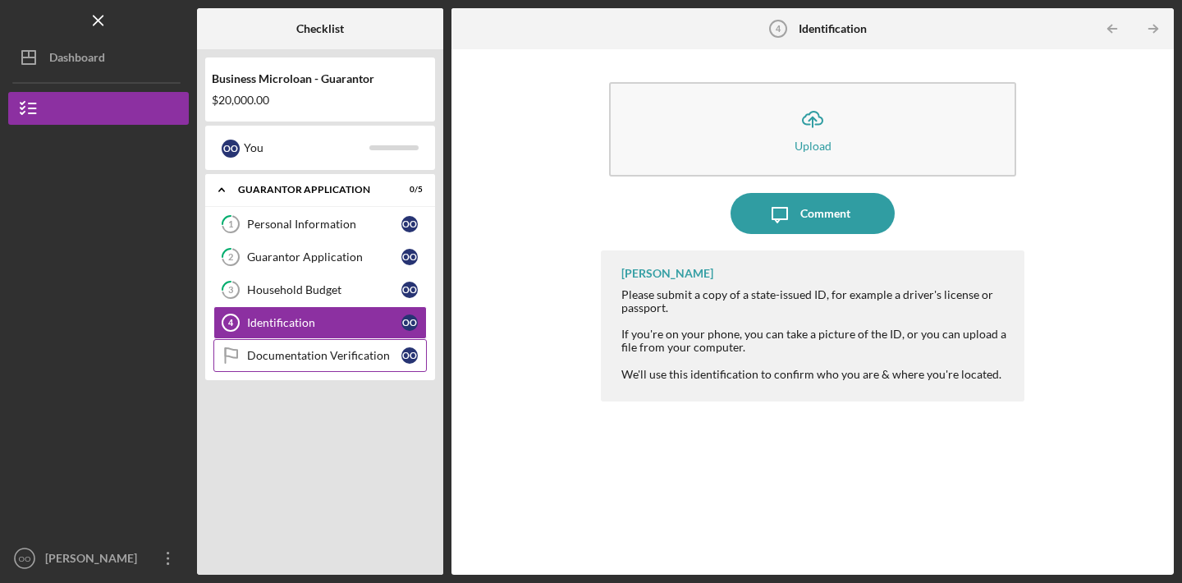
click at [330, 343] on link "Documentation Verification Documentation Verification O O" at bounding box center [319, 355] width 213 height 33
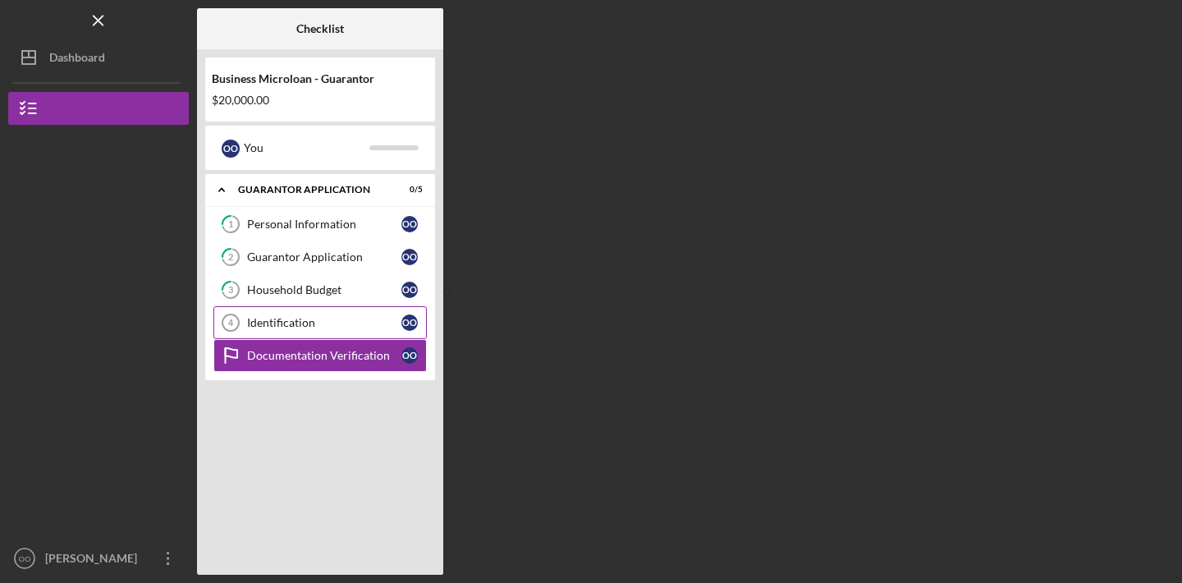
click at [326, 331] on link "Identification 4 Identification O O" at bounding box center [319, 322] width 213 height 33
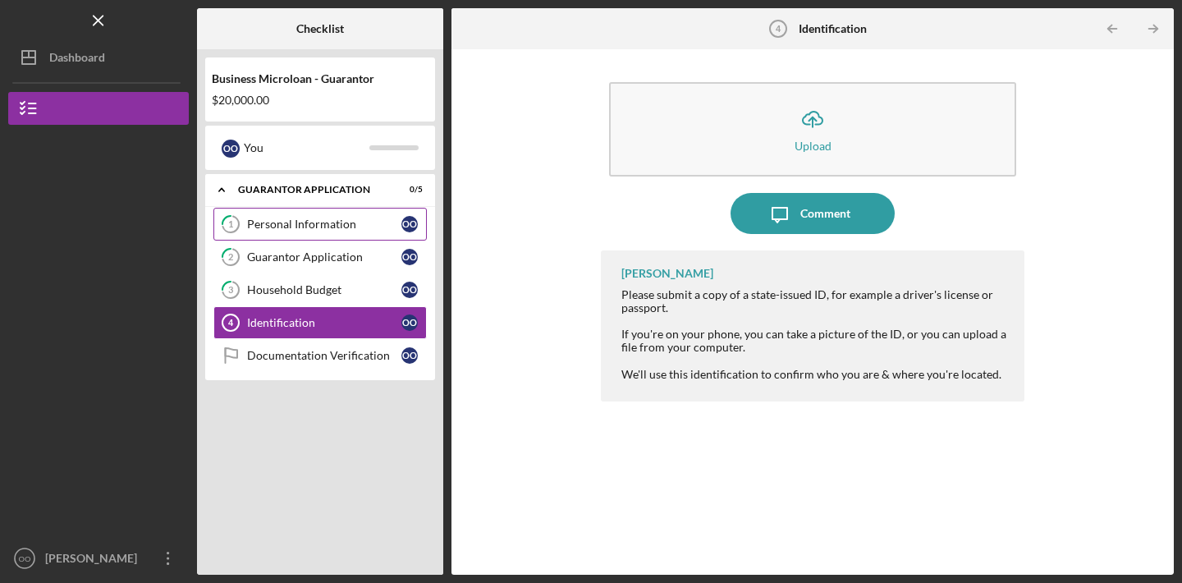
click at [294, 222] on div "Personal Information" at bounding box center [324, 223] width 154 height 13
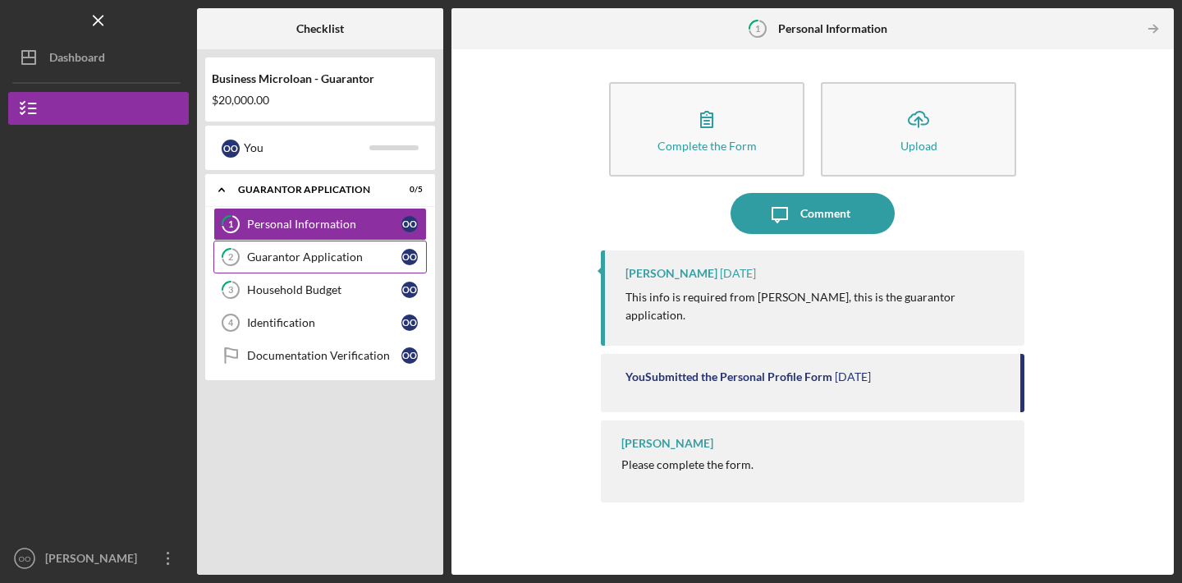
click at [313, 250] on link "2 Guarantor Application O O" at bounding box center [319, 256] width 213 height 33
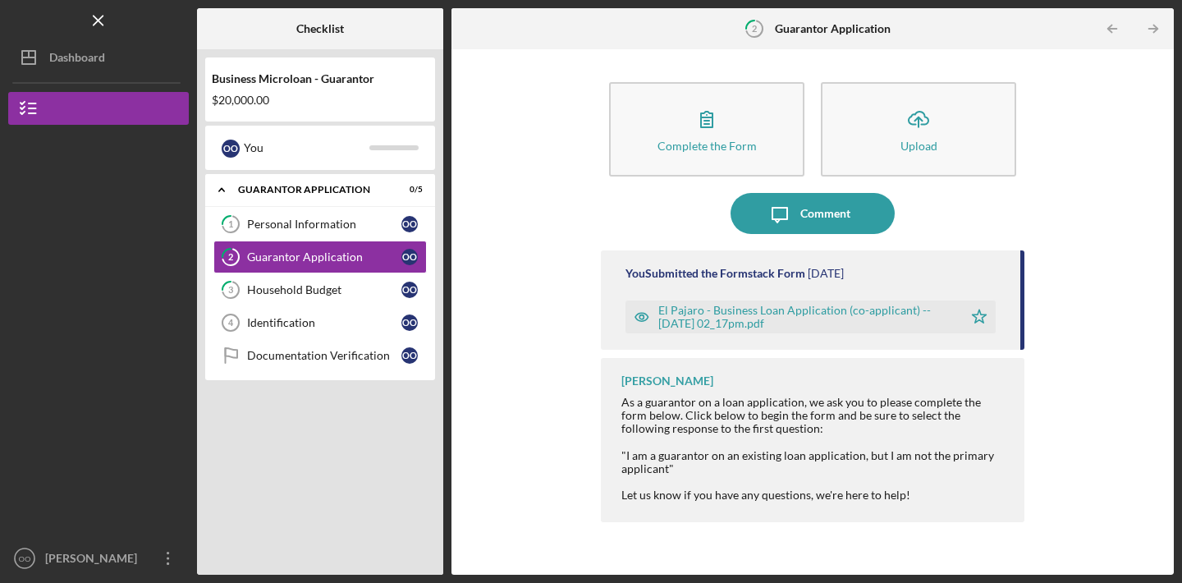
click at [694, 308] on div "El Pajaro - Business Loan Application (co-applicant) -- [DATE] 02_17pm.pdf" at bounding box center [806, 317] width 296 height 26
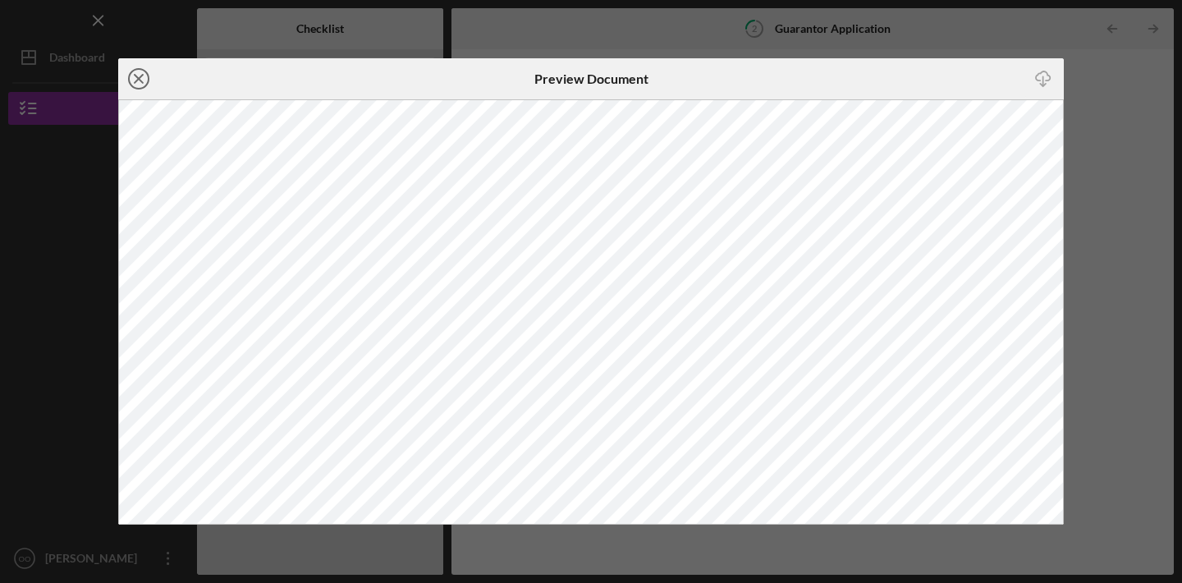
click at [139, 89] on circle at bounding box center [139, 79] width 20 height 20
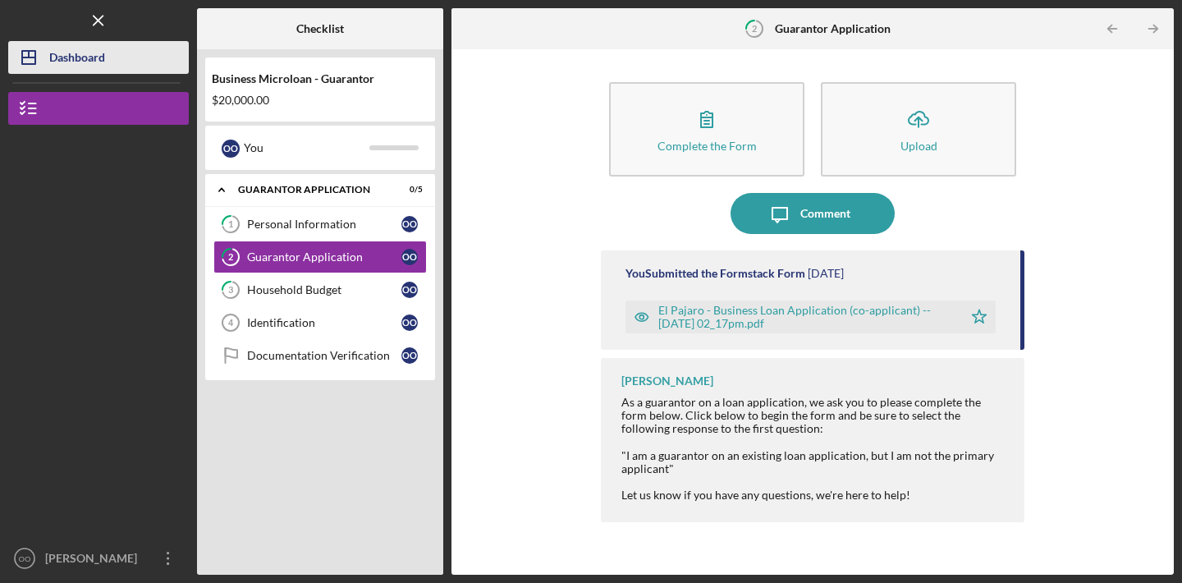
click at [124, 57] on button "Icon/Dashboard Dashboard" at bounding box center [98, 57] width 181 height 33
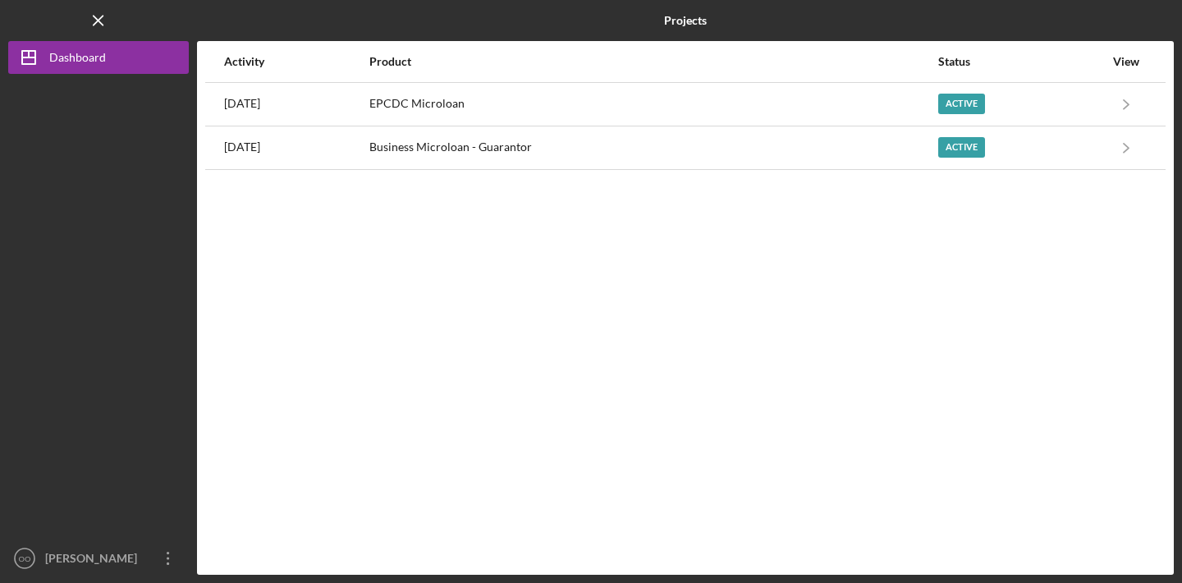
click at [590, 213] on div "Activity Product Status View [DATE] EPCDC Microloan Active Icon/Navigate EPCDC …" at bounding box center [685, 307] width 977 height 533
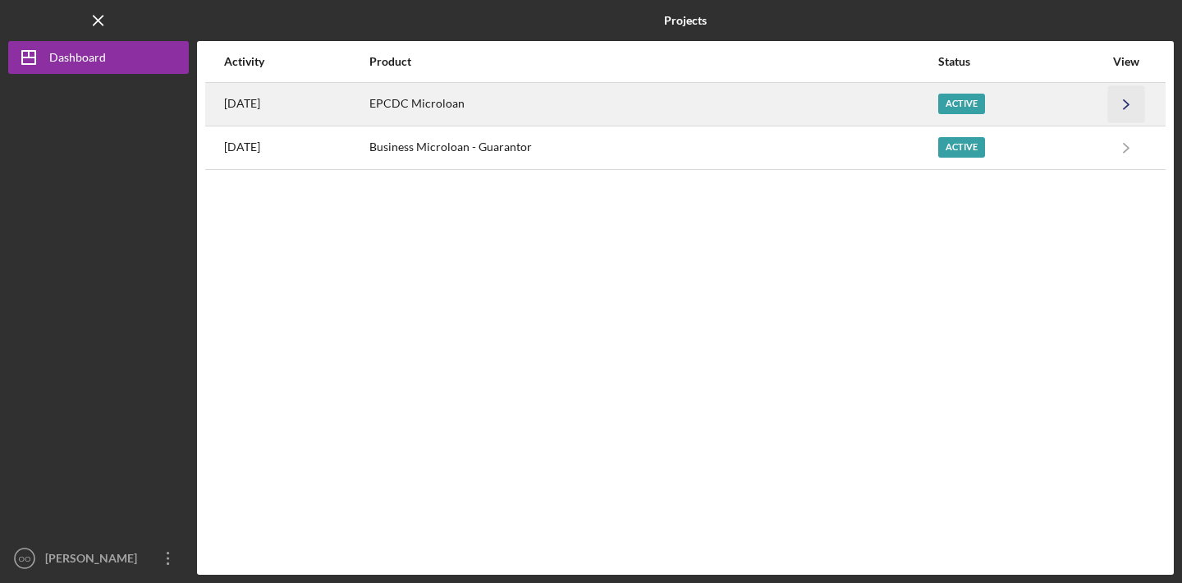
click at [1117, 107] on icon "Icon/Navigate" at bounding box center [1126, 103] width 37 height 37
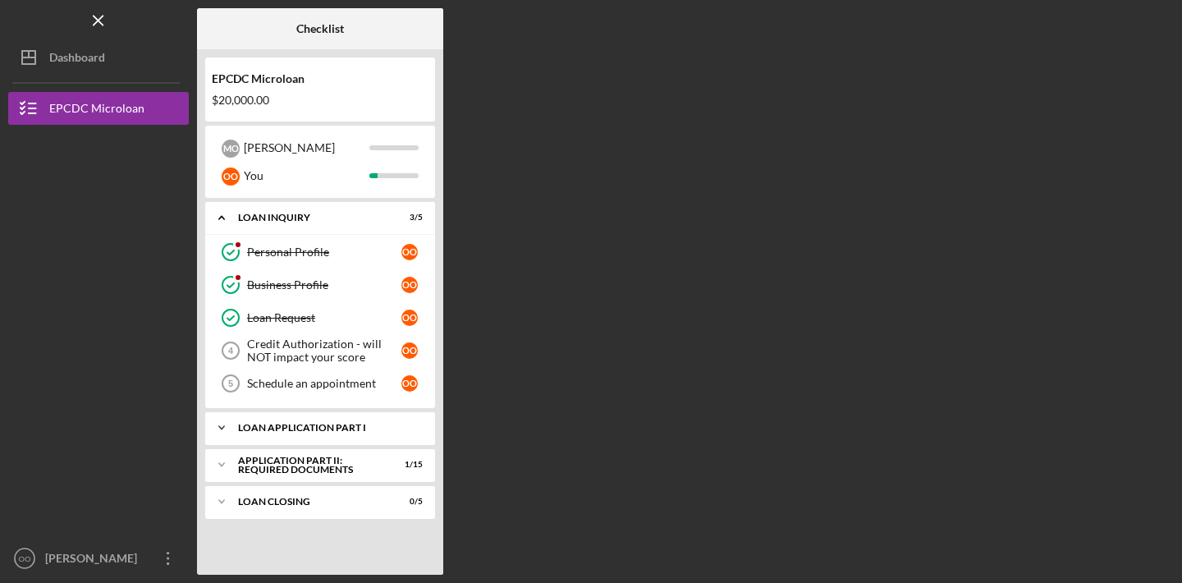
click at [330, 428] on div "Loan Application Part I" at bounding box center [326, 428] width 176 height 10
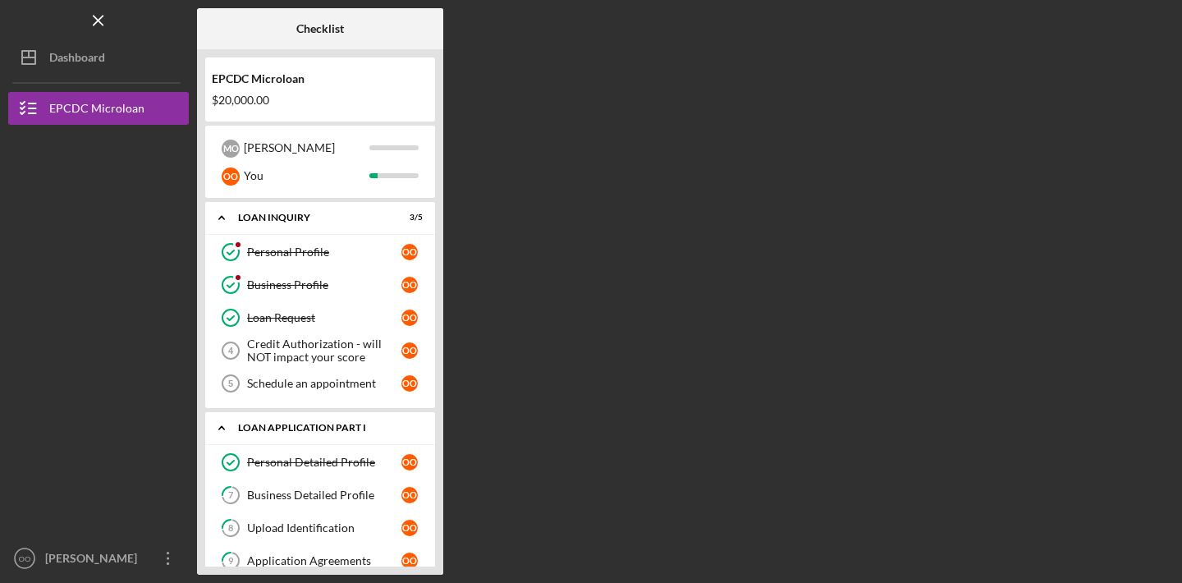
scroll to position [101, 0]
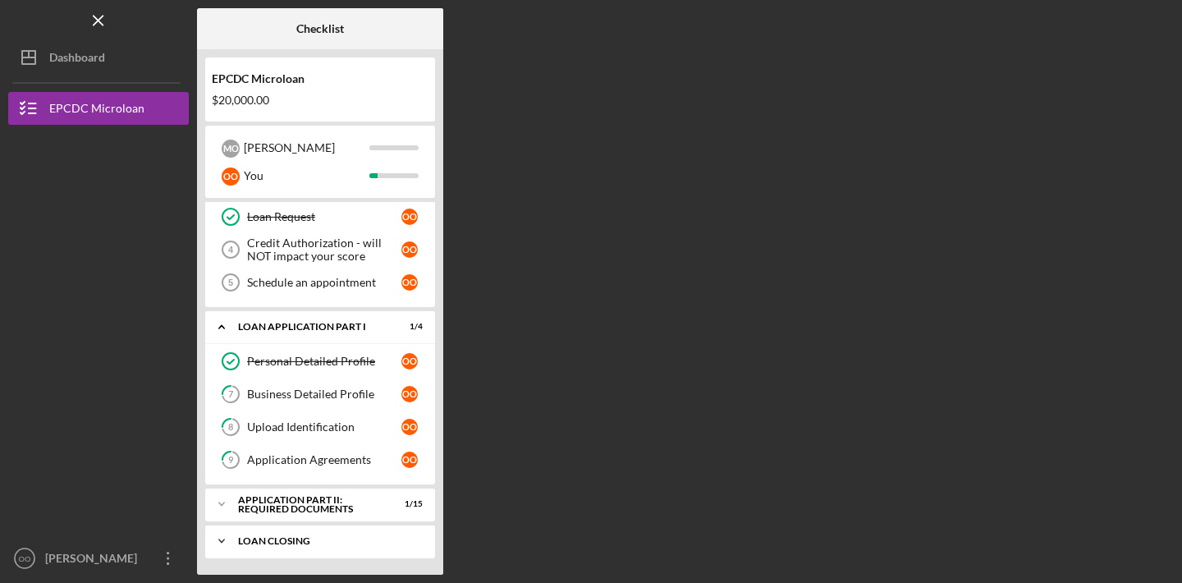
click at [227, 532] on icon "Icon/Expander" at bounding box center [221, 540] width 33 height 33
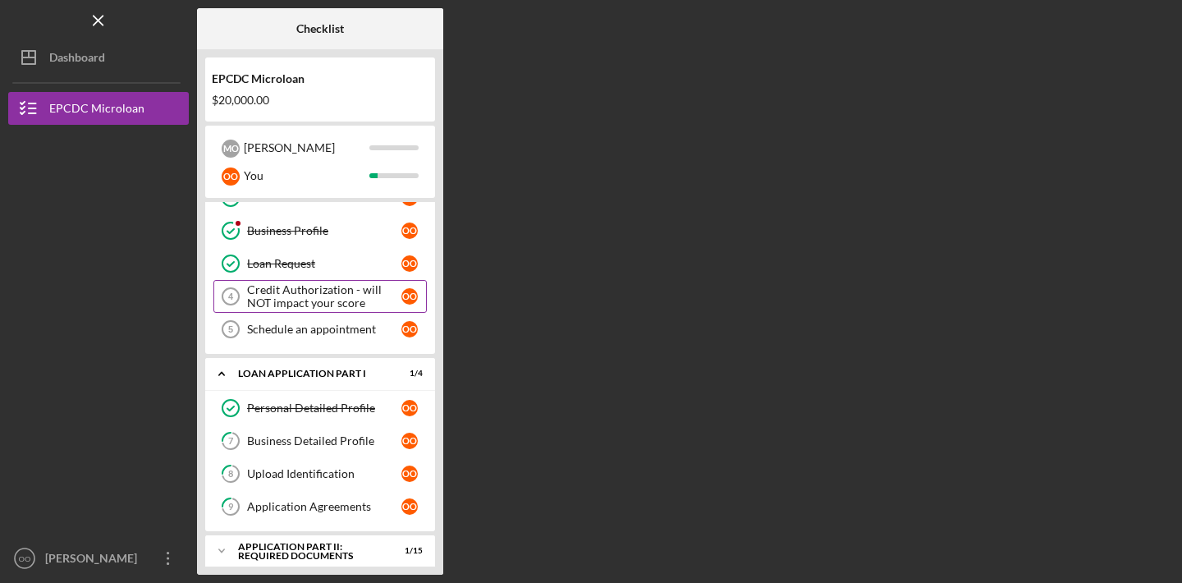
scroll to position [0, 0]
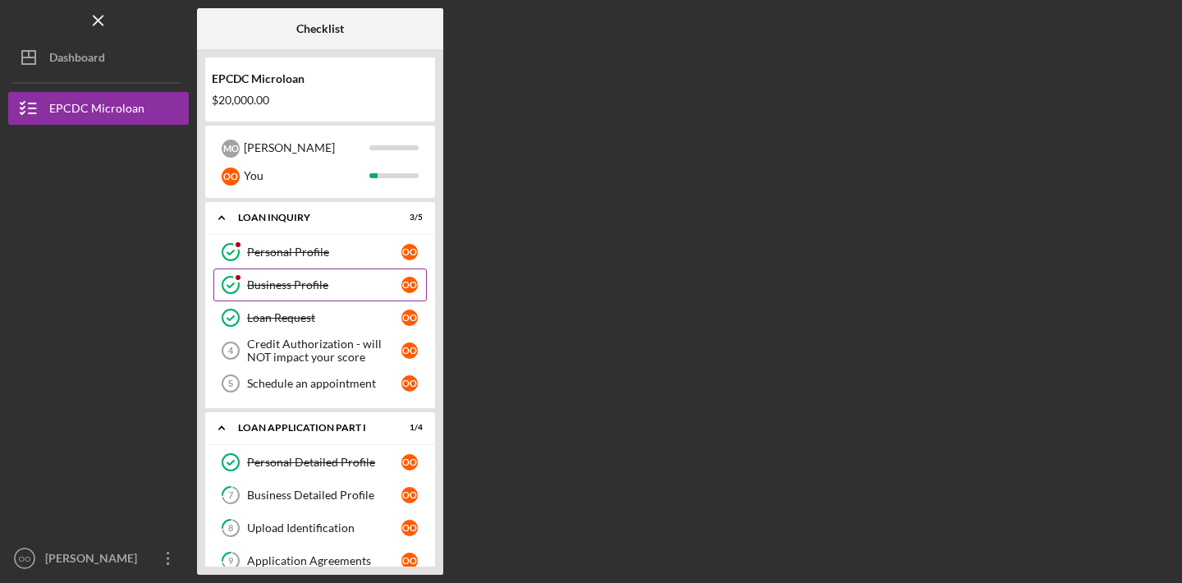
click at [316, 276] on link "Business Profile Business Profile o O" at bounding box center [319, 284] width 213 height 33
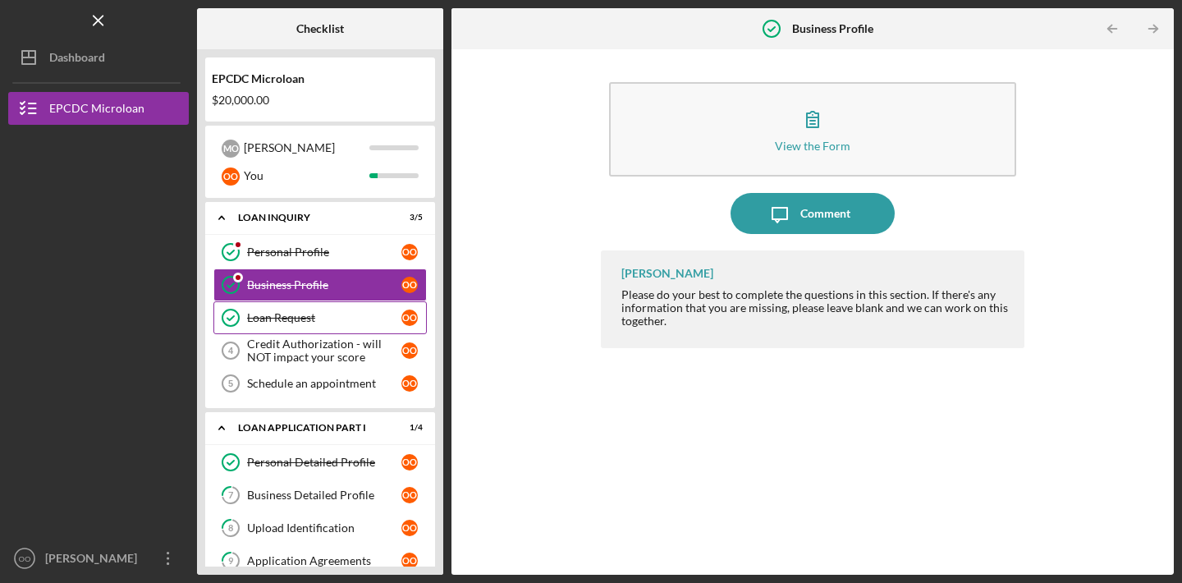
click at [334, 314] on div "Loan Request" at bounding box center [324, 317] width 154 height 13
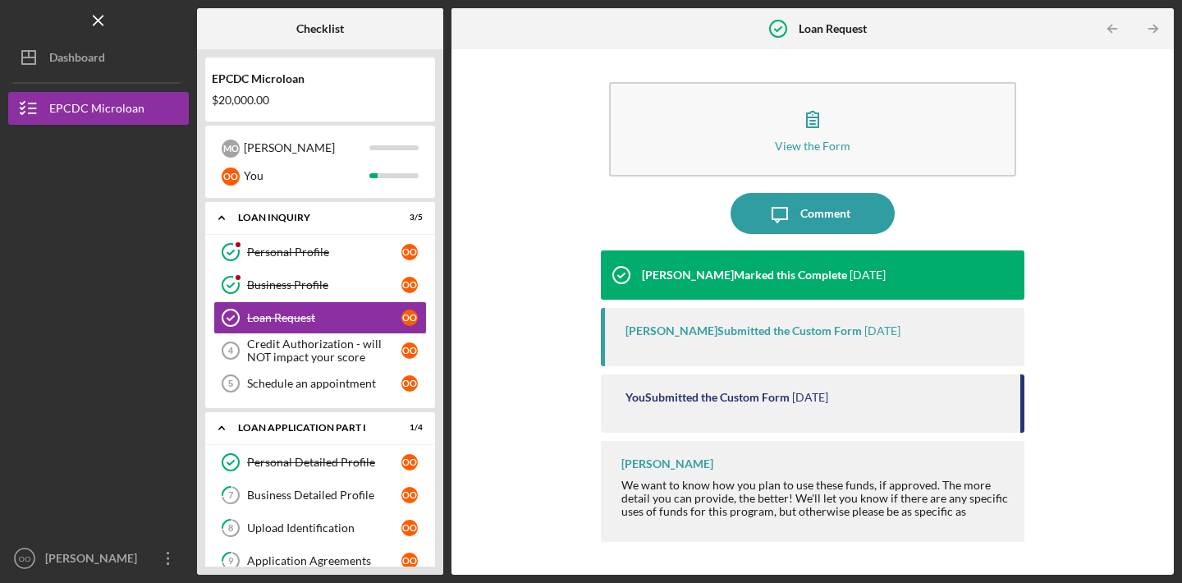
click at [664, 325] on div "[PERSON_NAME] Submitted the Custom Form" at bounding box center [743, 330] width 236 height 13
click at [325, 280] on div "Business Profile" at bounding box center [324, 284] width 154 height 13
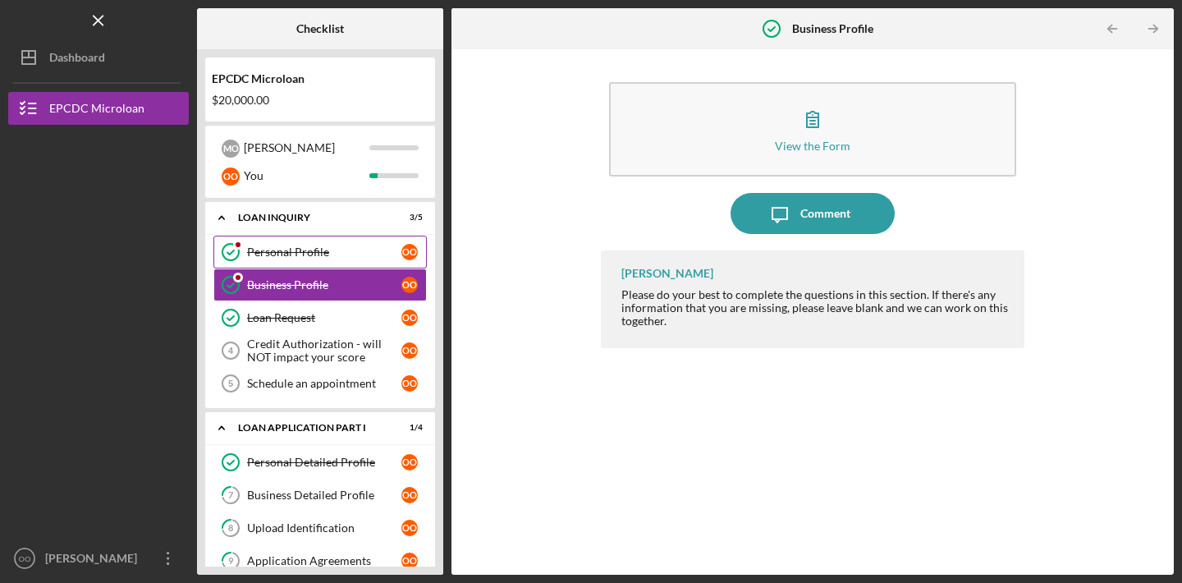
click at [337, 252] on div "Personal Profile" at bounding box center [324, 251] width 154 height 13
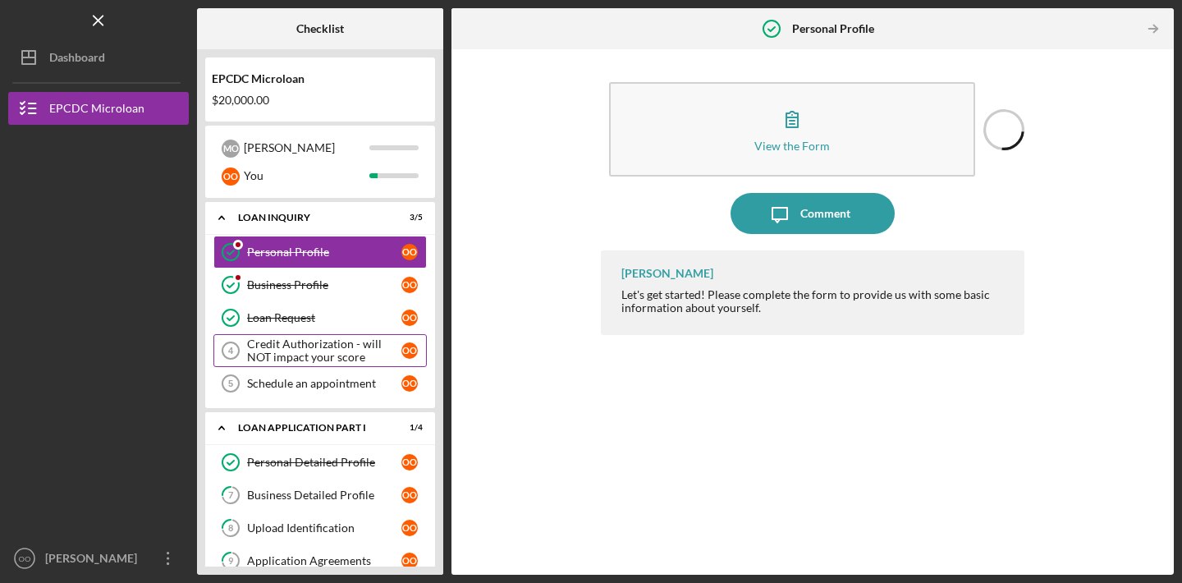
click at [328, 335] on link "Credit Authorization - will NOT impact your score 4 Credit Authorization - will…" at bounding box center [319, 350] width 213 height 33
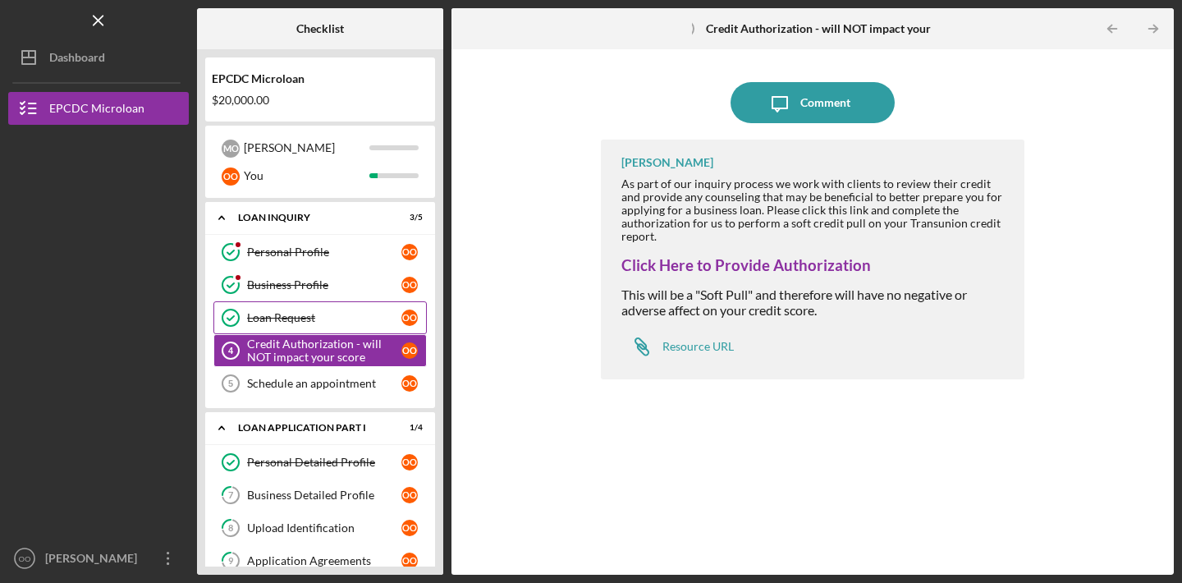
click at [341, 309] on link "Loan Request Loan Request o O" at bounding box center [319, 317] width 213 height 33
